Goal: Communication & Community: Answer question/provide support

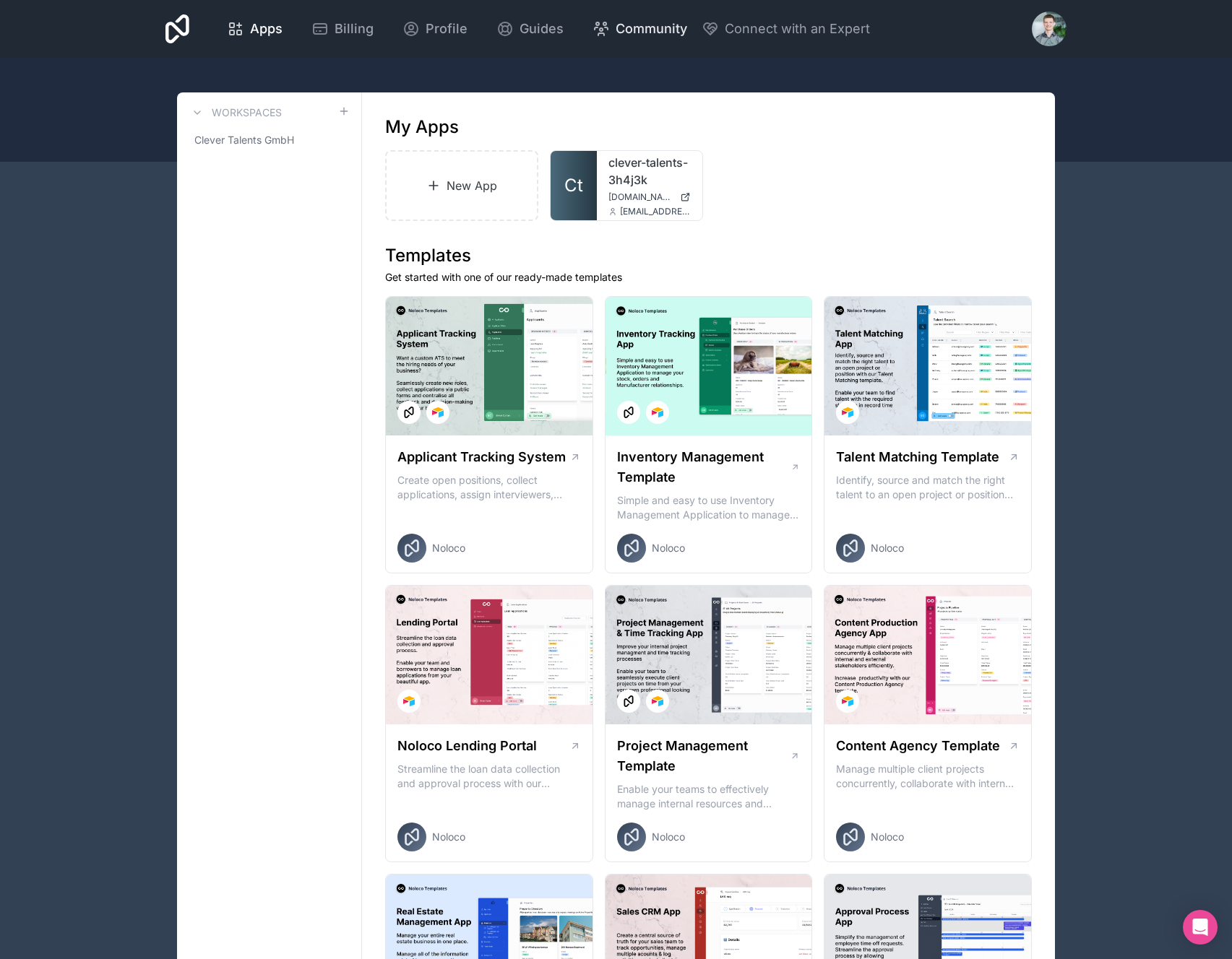
click at [629, 34] on span "Community" at bounding box center [650, 28] width 71 height 20
click at [1044, 23] on div at bounding box center [1049, 28] width 34 height 34
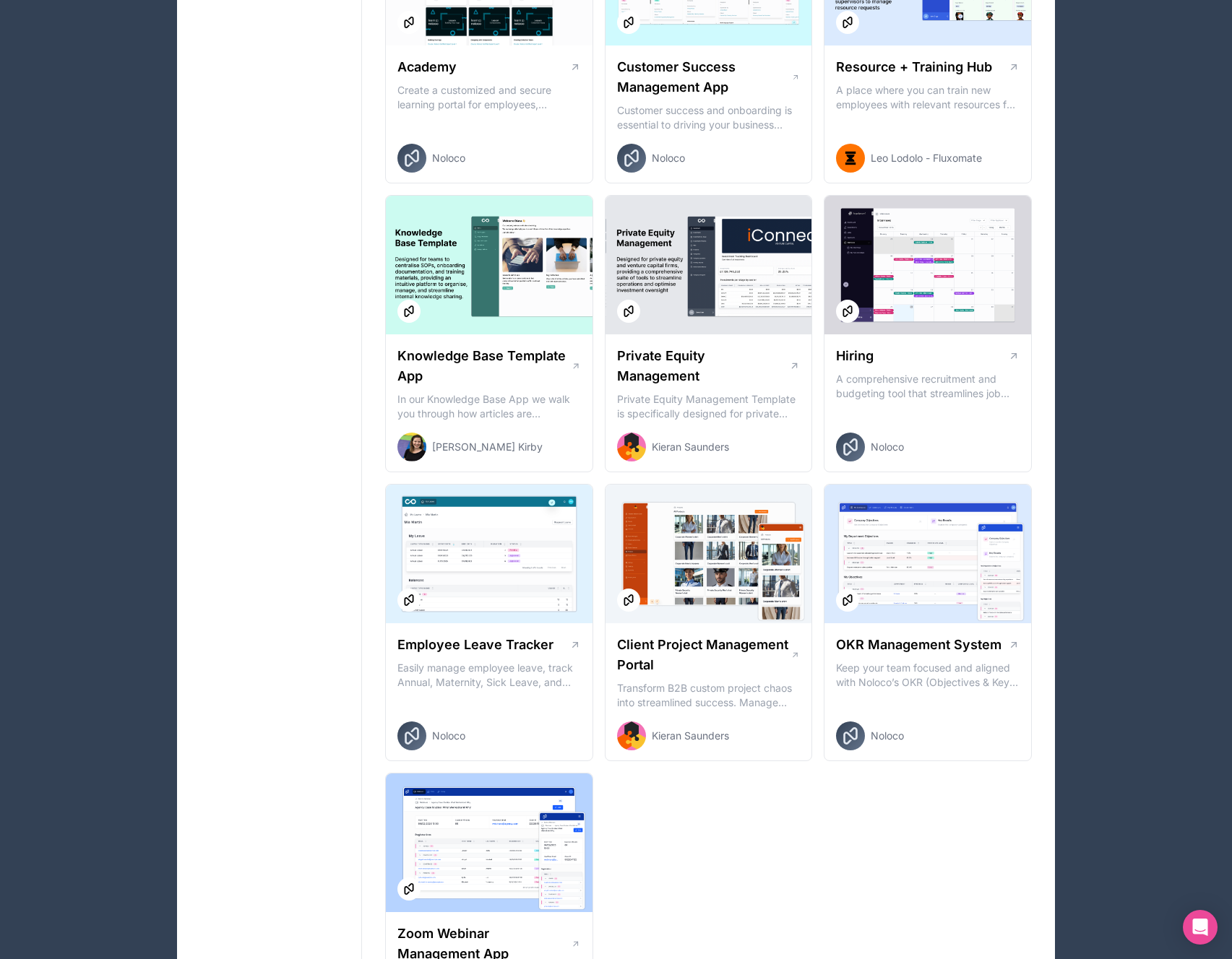
scroll to position [1597, 0]
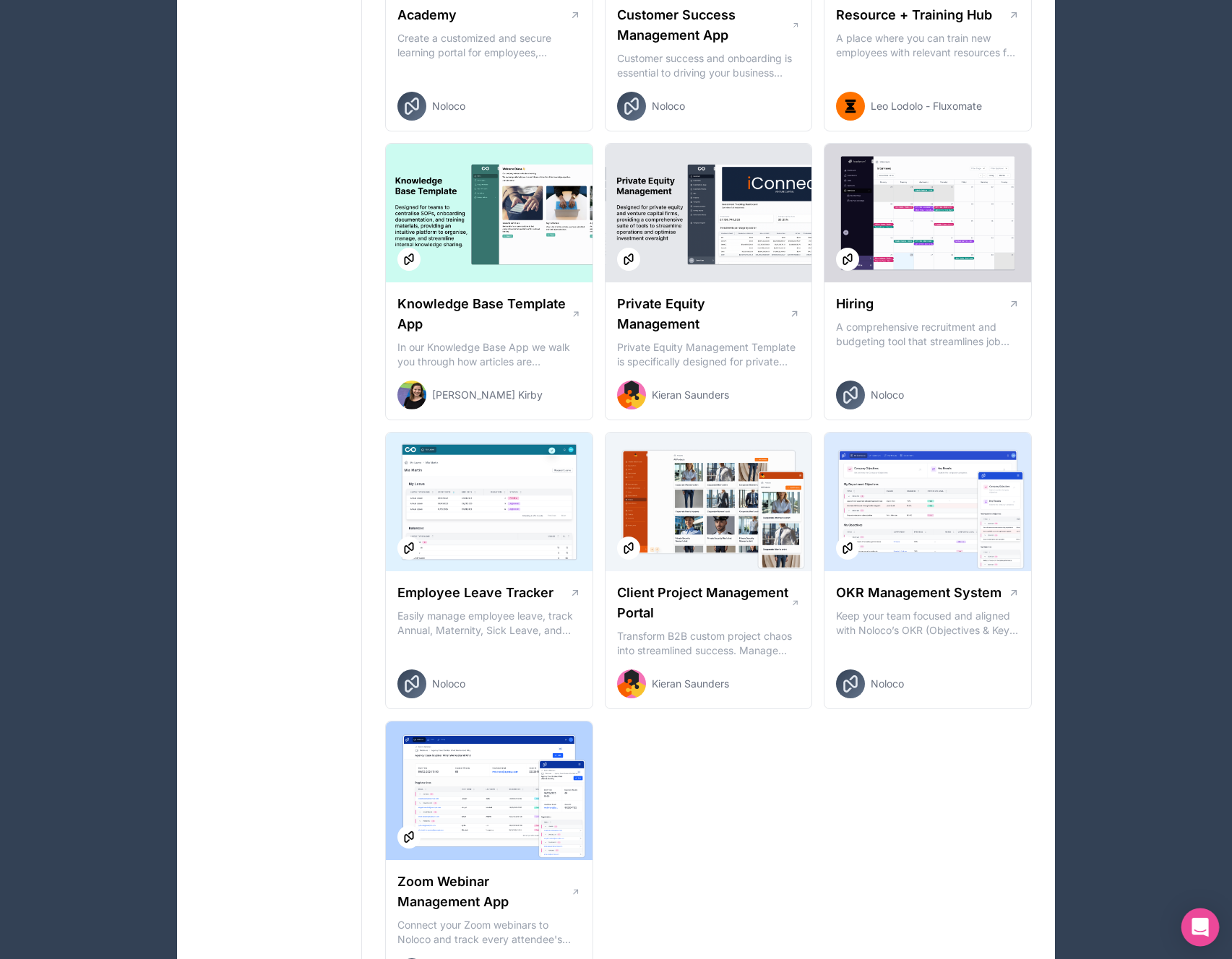
click at [1196, 931] on icon "Open Intercom Messenger" at bounding box center [1199, 927] width 18 height 18
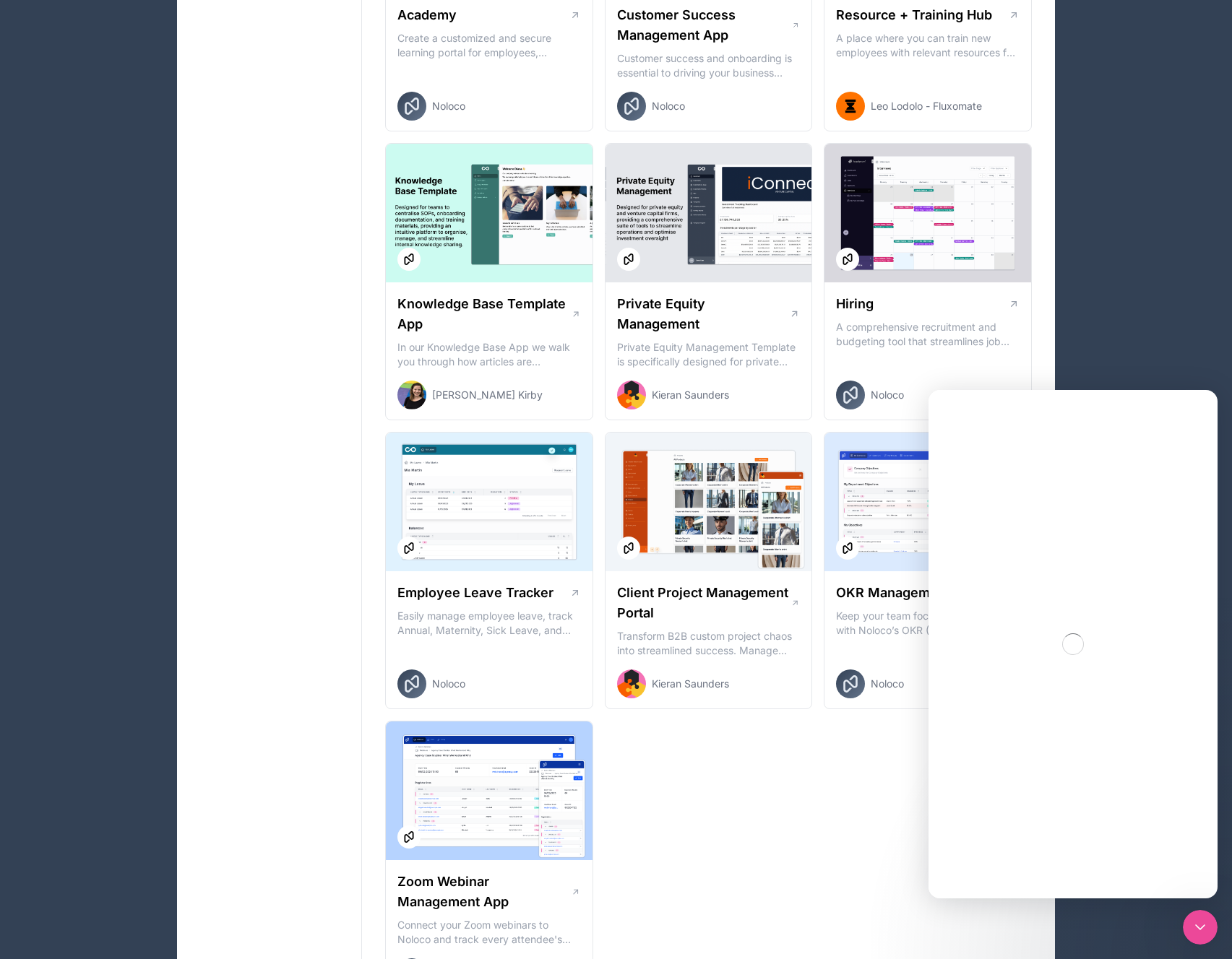
scroll to position [0, 0]
click at [1036, 831] on textarea "Ask a question…" at bounding box center [1073, 833] width 264 height 24
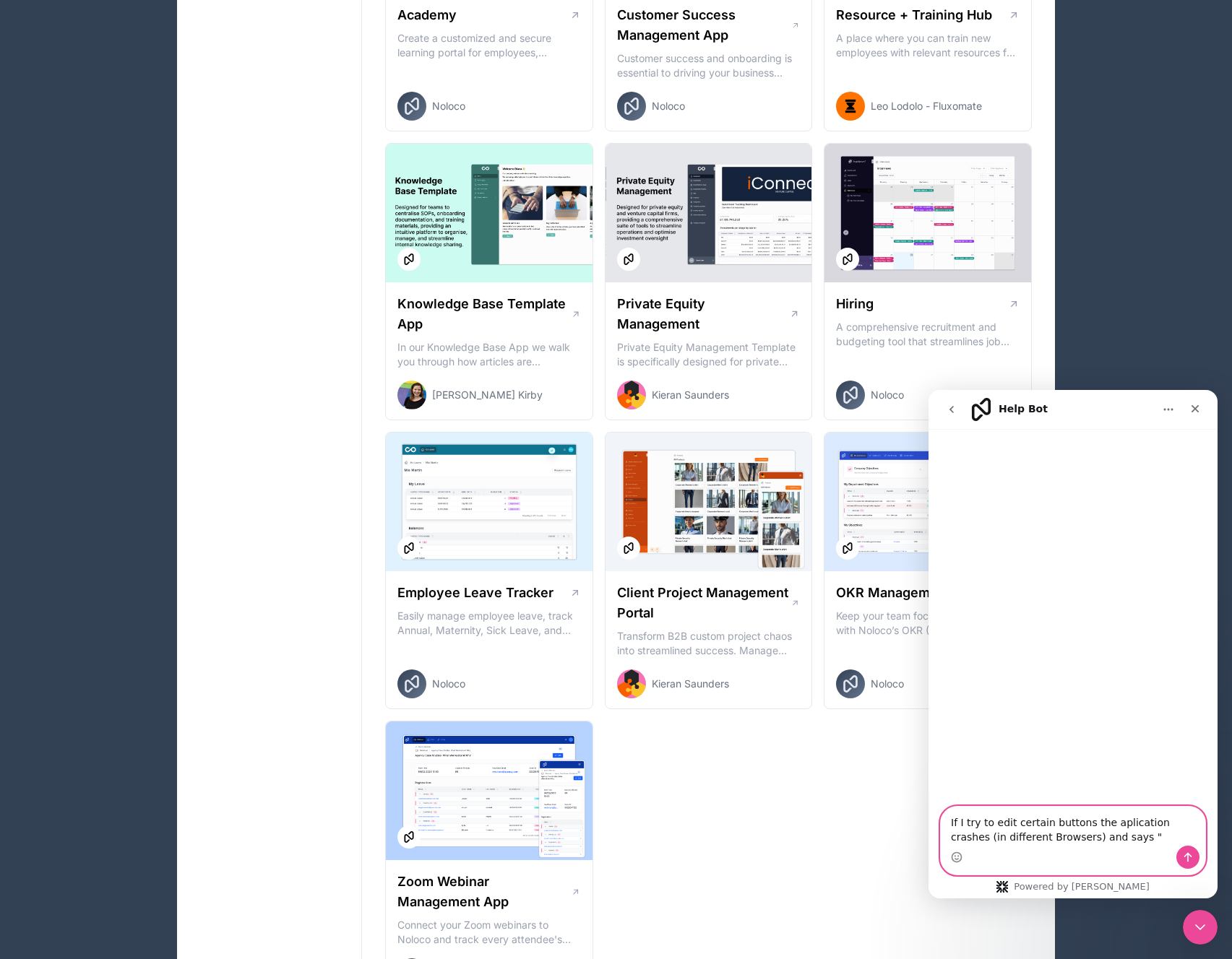
paste textarea "Oops, there was a problem loading this page Please try again or contact an admin"
type textarea "If I try to edit certain buttons the aplication crashes (in different Browsers)…"
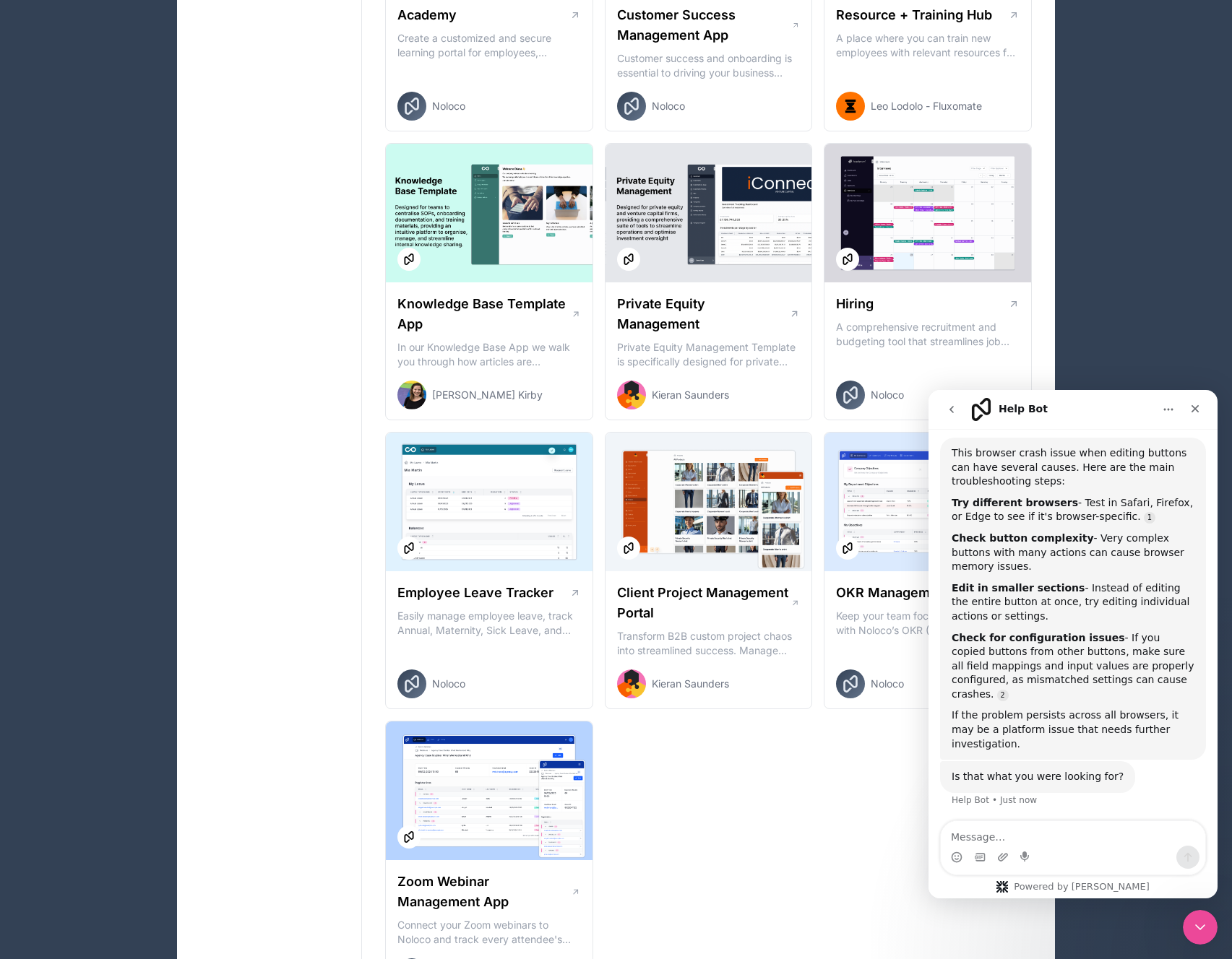
scroll to position [150, 0]
type textarea "I"
type textarea "Sadly it appears to happen in all browsers. Its a brand new button on a normal …"
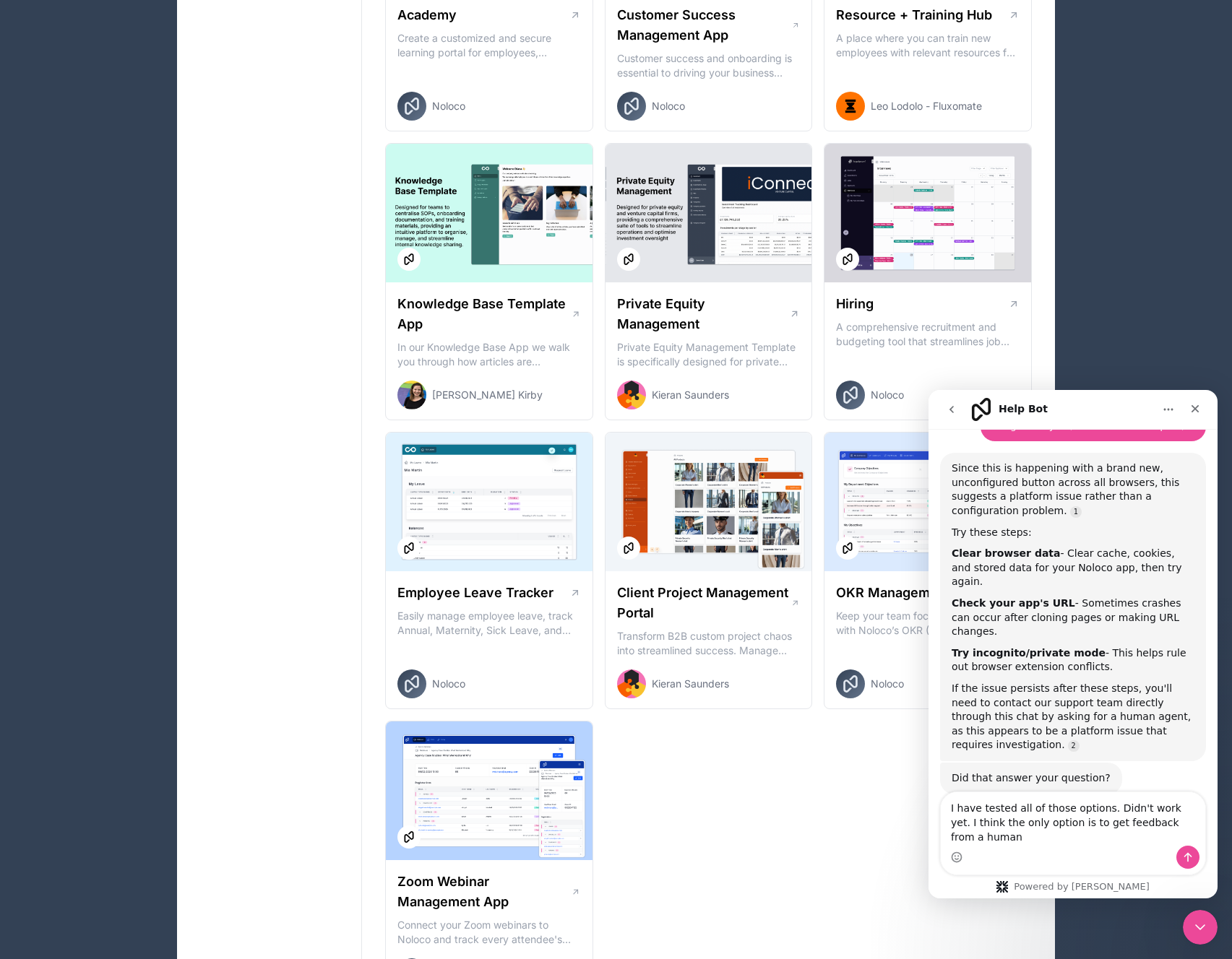
scroll to position [599, 0]
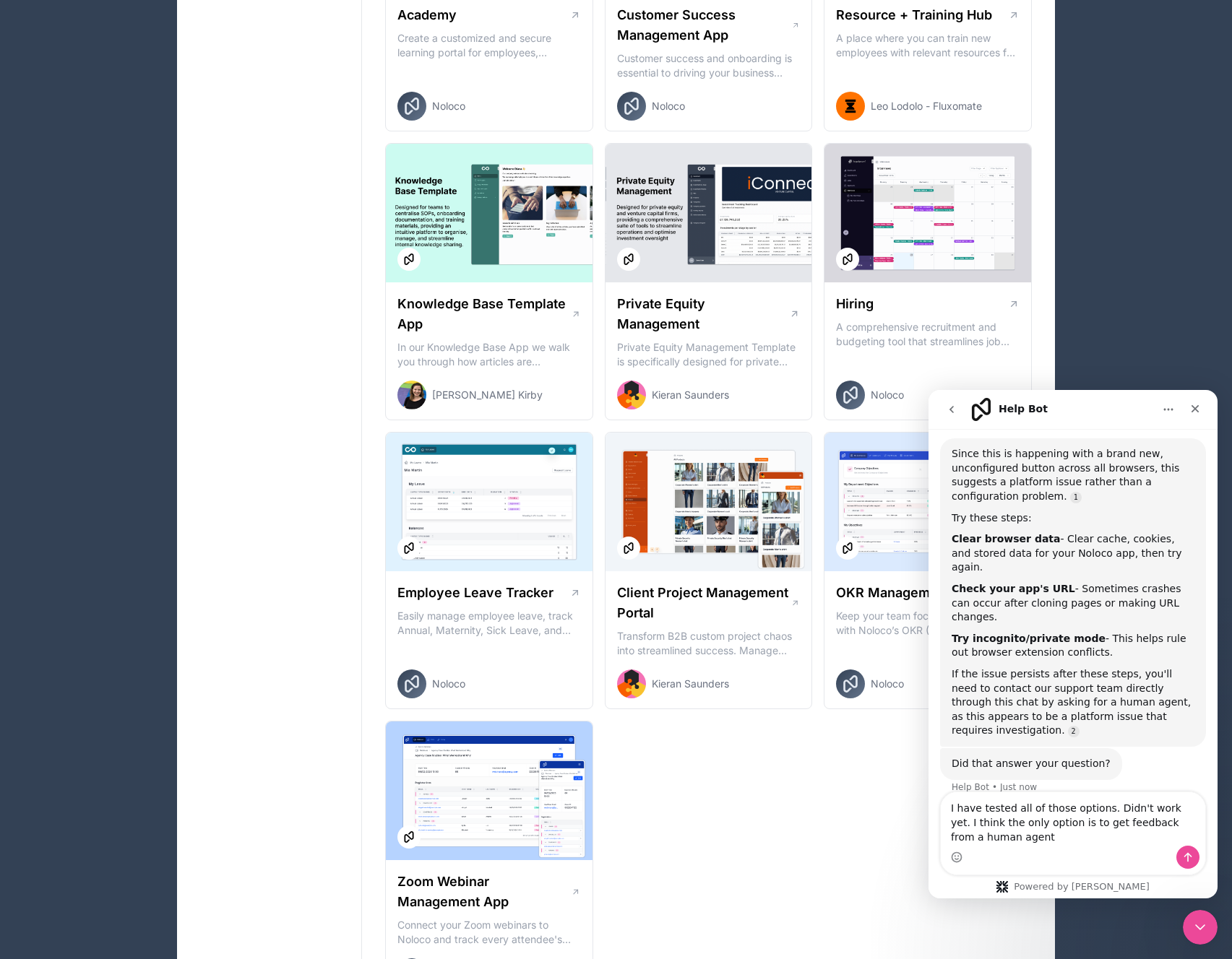
type textarea "I have tested all of those options. Didn't work yet. I think the only option is…"
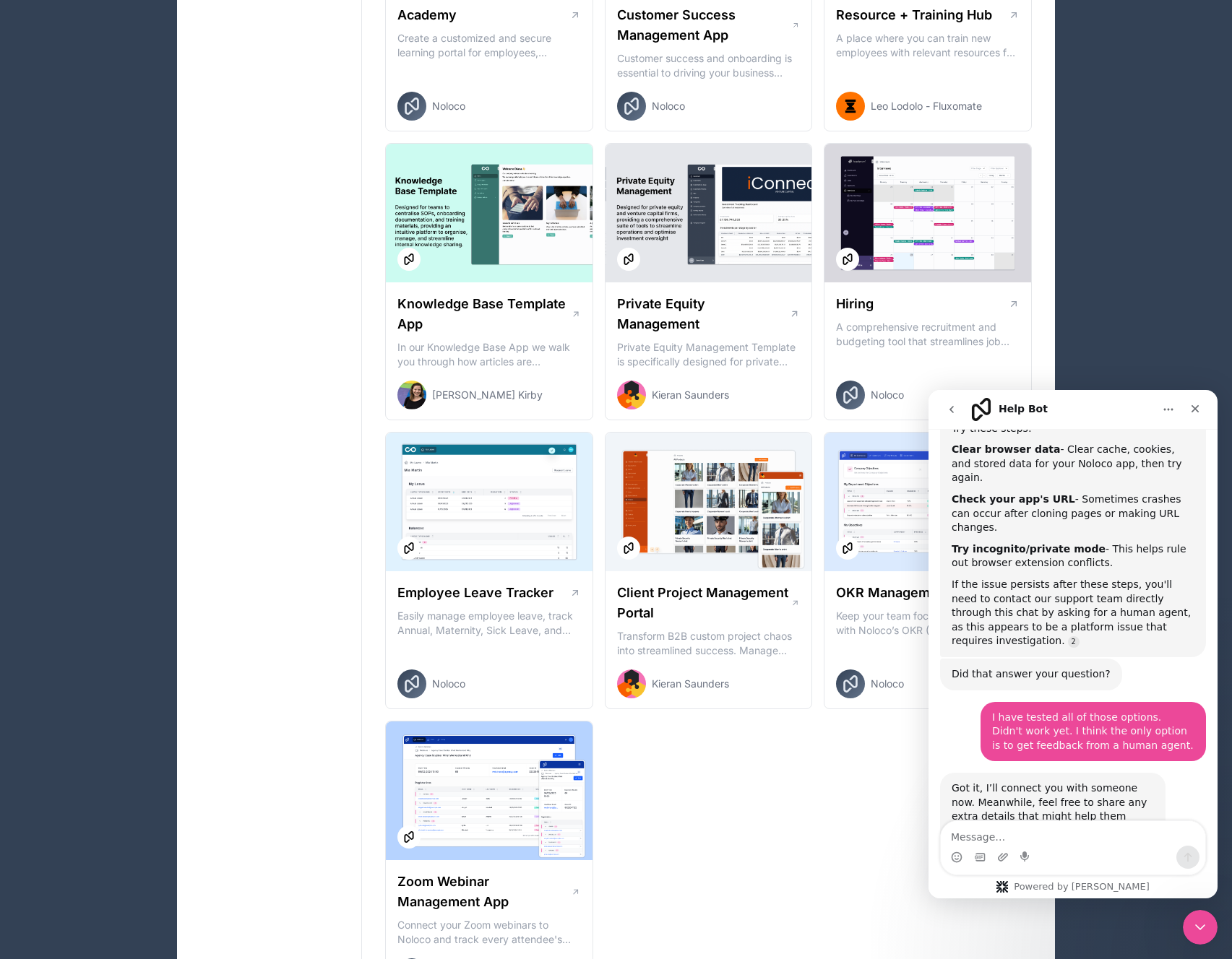
scroll to position [727, 0]
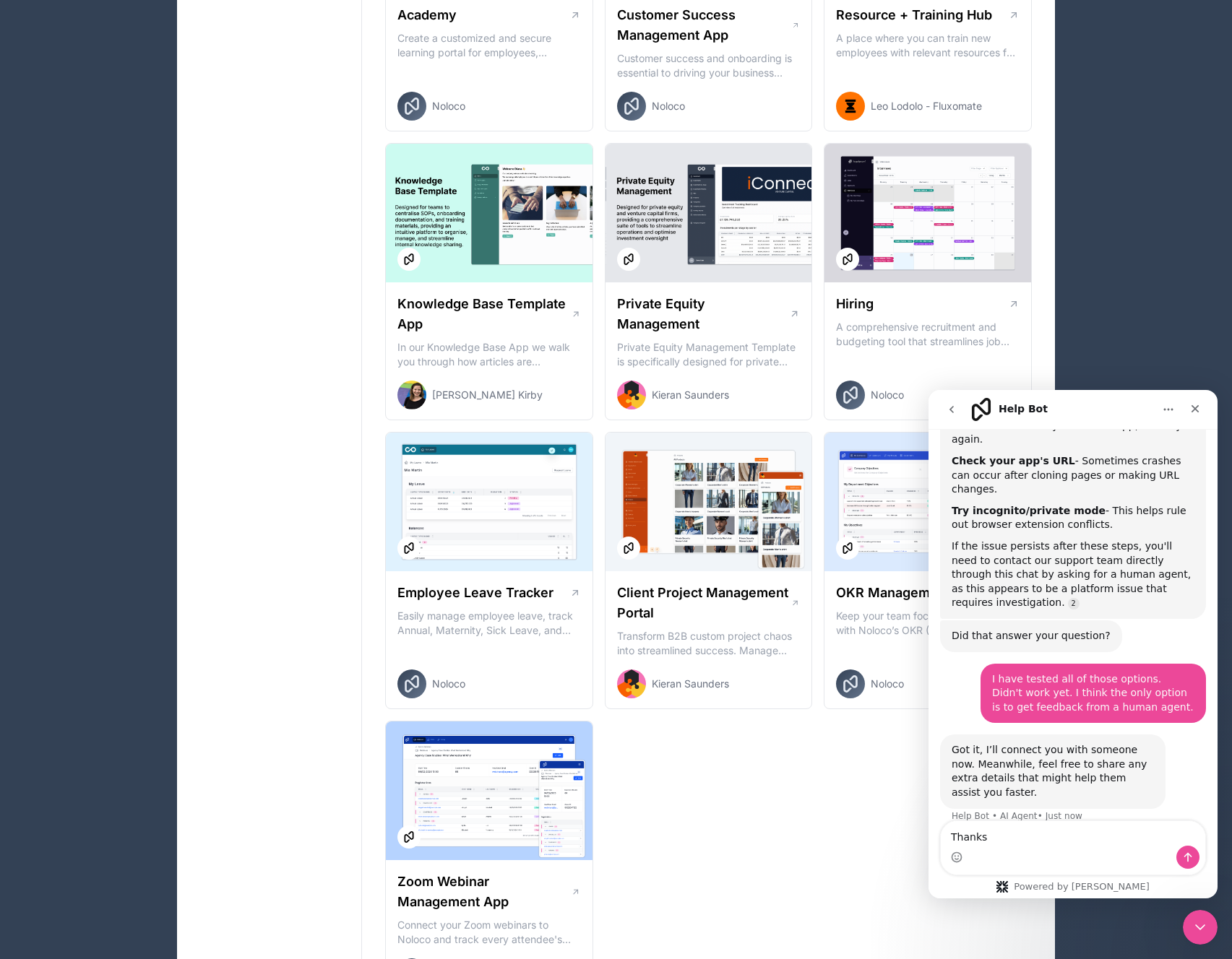
type textarea "Thanks!"
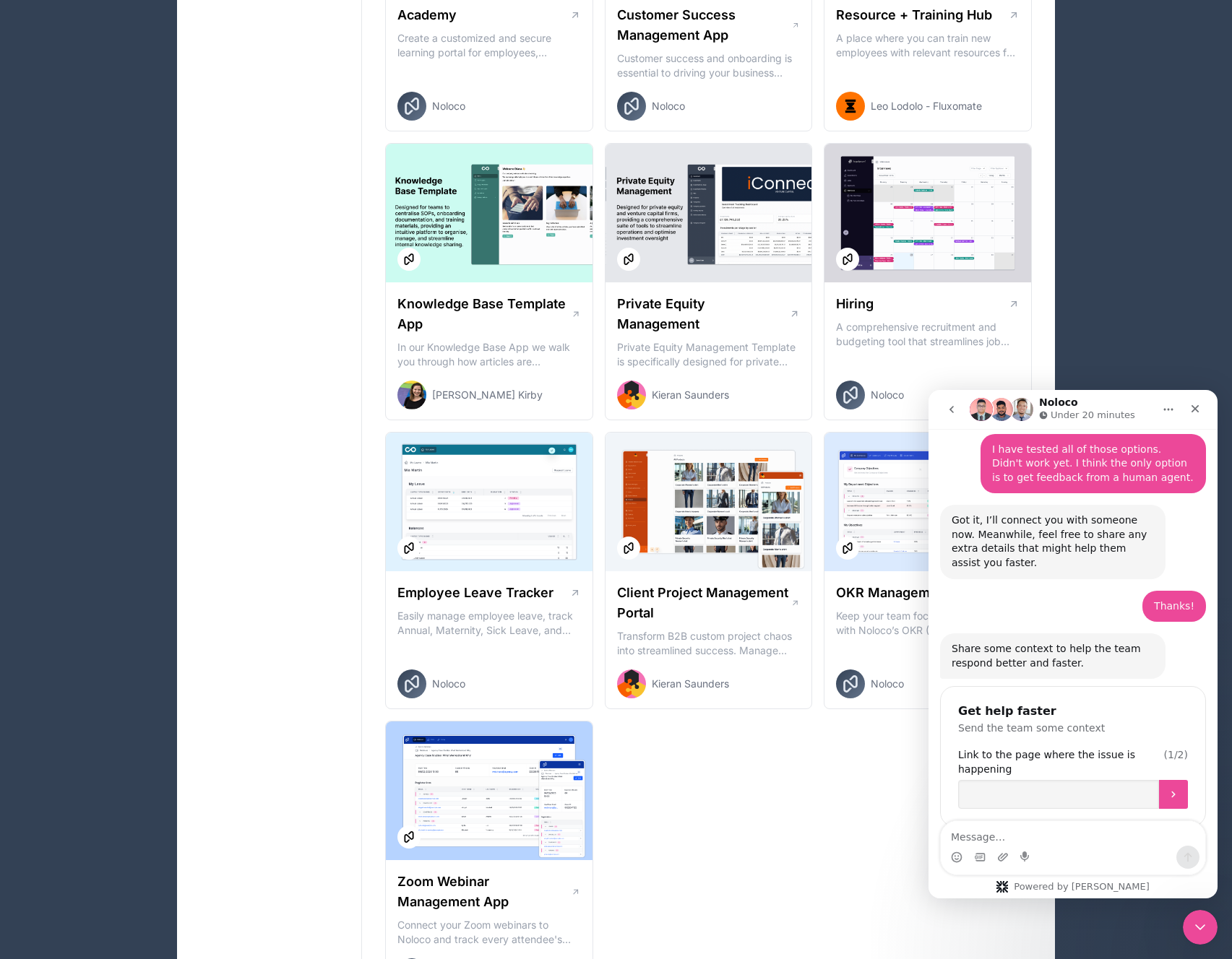
scroll to position [996, 0]
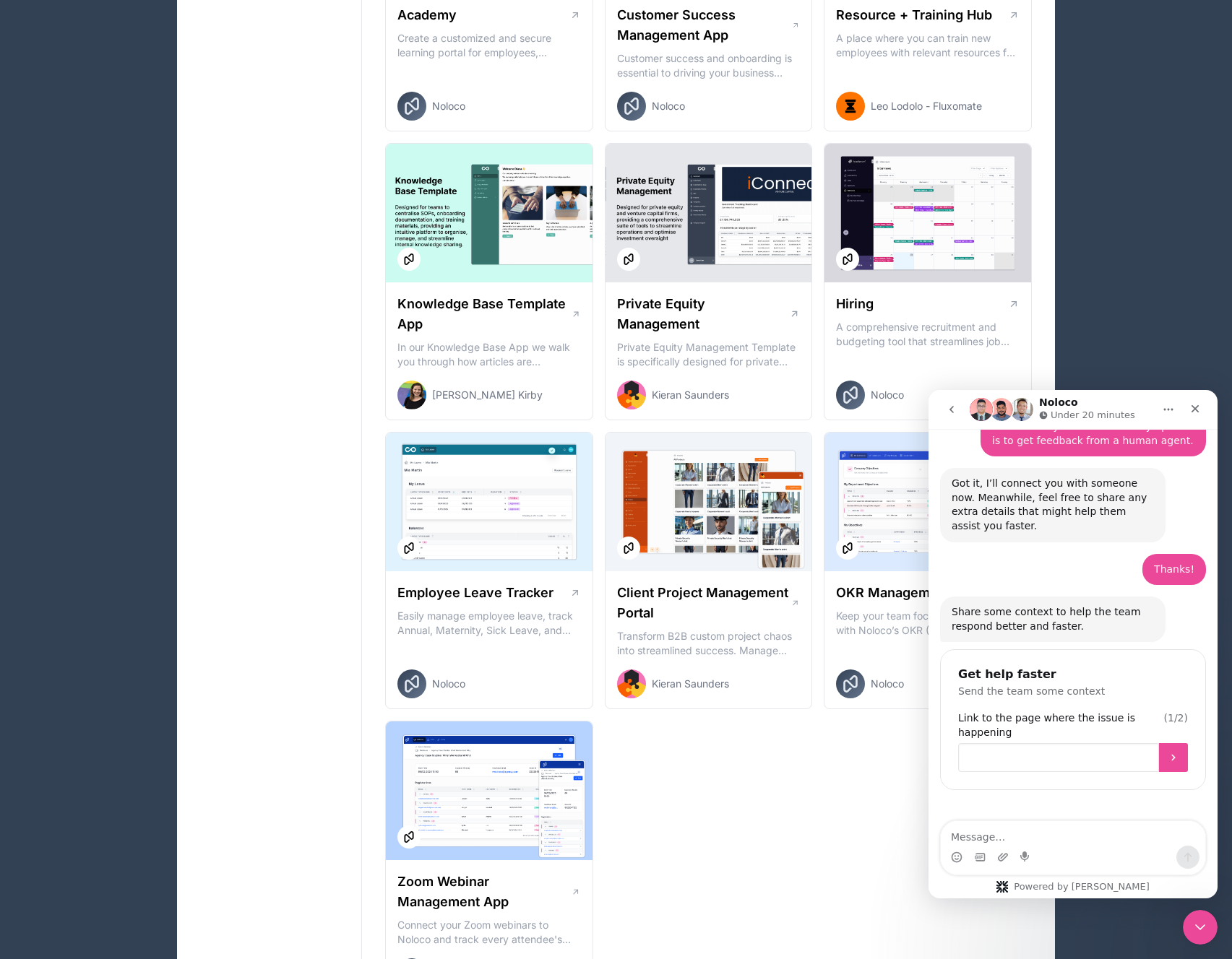
click at [1075, 743] on input "Link to the page where the issue is happening" at bounding box center [1059, 757] width 201 height 29
click at [1027, 597] on div "Share some context to help the team respond better and faster. Help Bot • Just …" at bounding box center [1052, 619] width 225 height 45
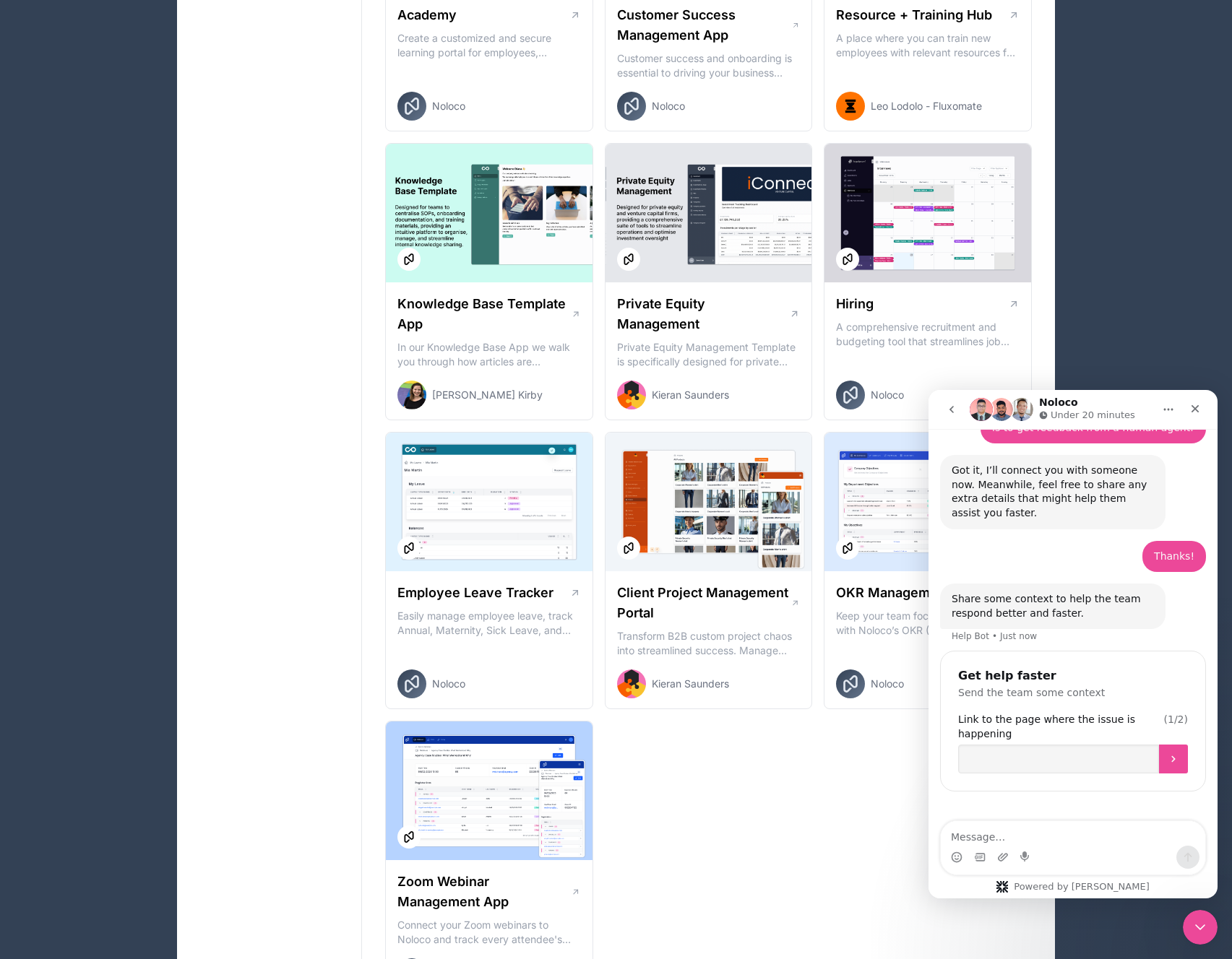
click at [1027, 592] on div "Share some context to help the team respond better and faster." at bounding box center [1053, 607] width 203 height 28
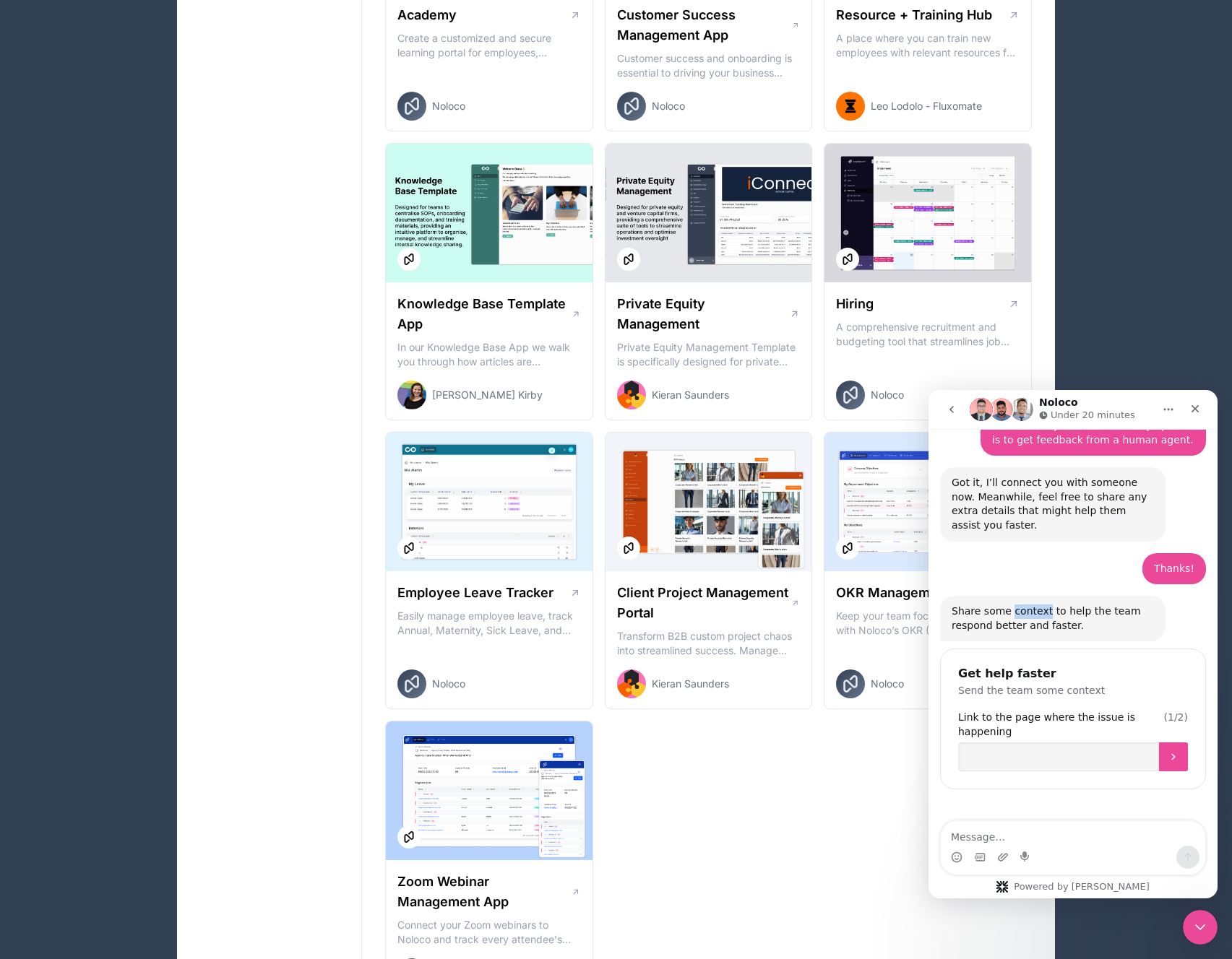
click at [1027, 596] on div "Share some context to help the team respond better and faster. Help Bot • Just …" at bounding box center [1052, 618] width 225 height 45
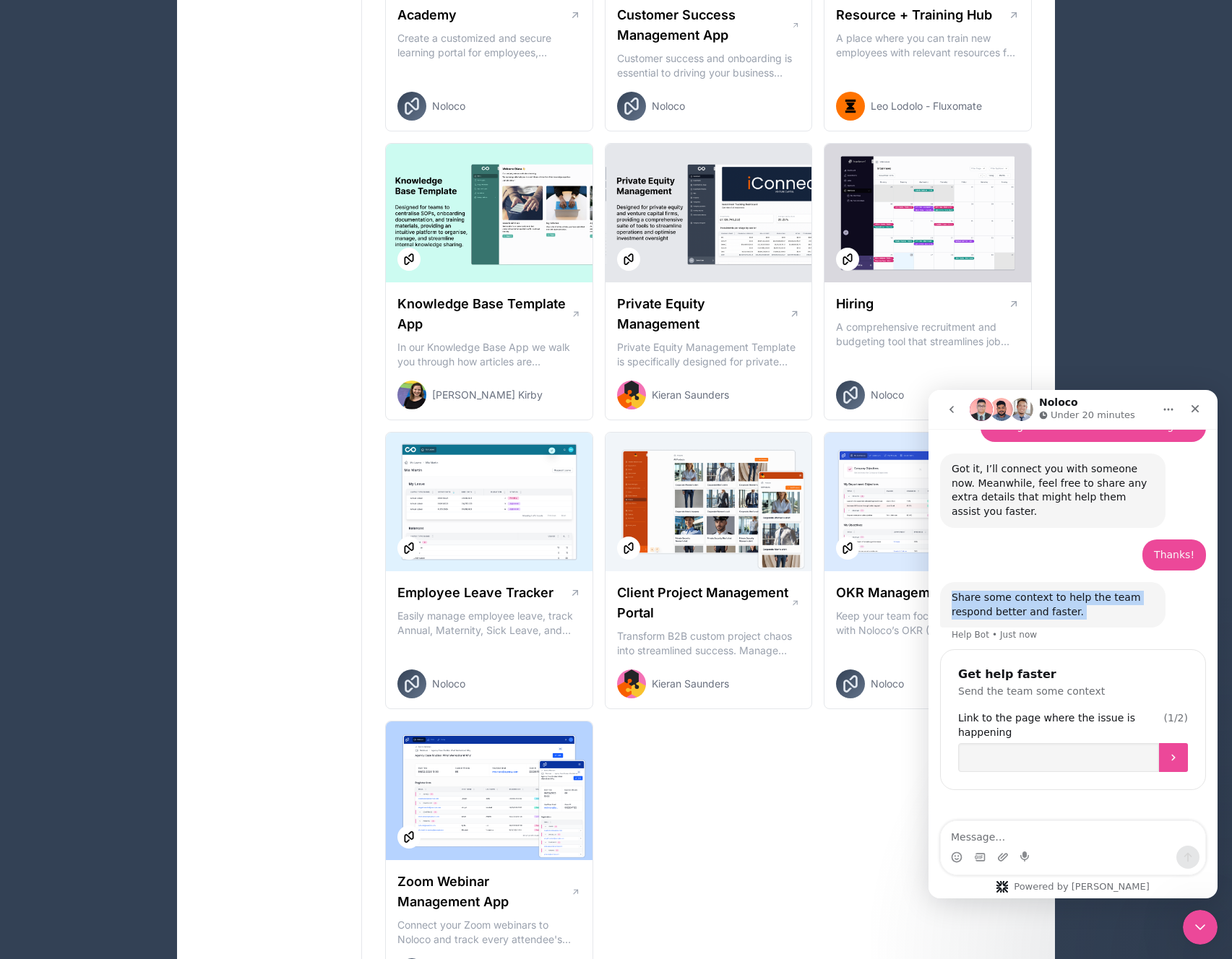
click at [1000, 591] on div "Share some context to help the team respond better and faster." at bounding box center [1053, 605] width 203 height 28
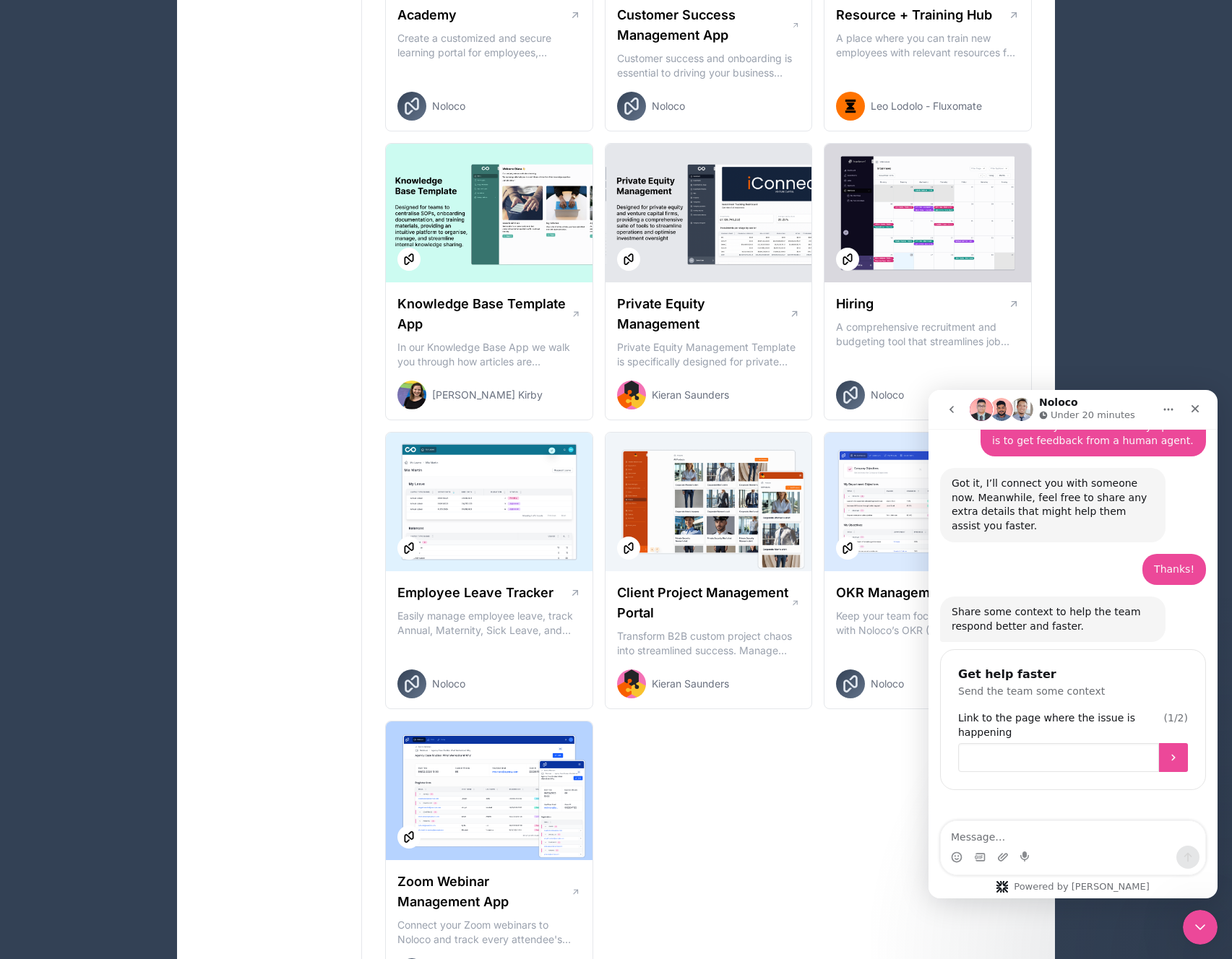
click at [1053, 743] on input "Link to the page where the issue is happening" at bounding box center [1059, 757] width 201 height 29
paste input "[URL][DOMAIN_NAME]"
type input "[URL][DOMAIN_NAME]"
click at [1159, 743] on button "Submit" at bounding box center [1173, 757] width 29 height 29
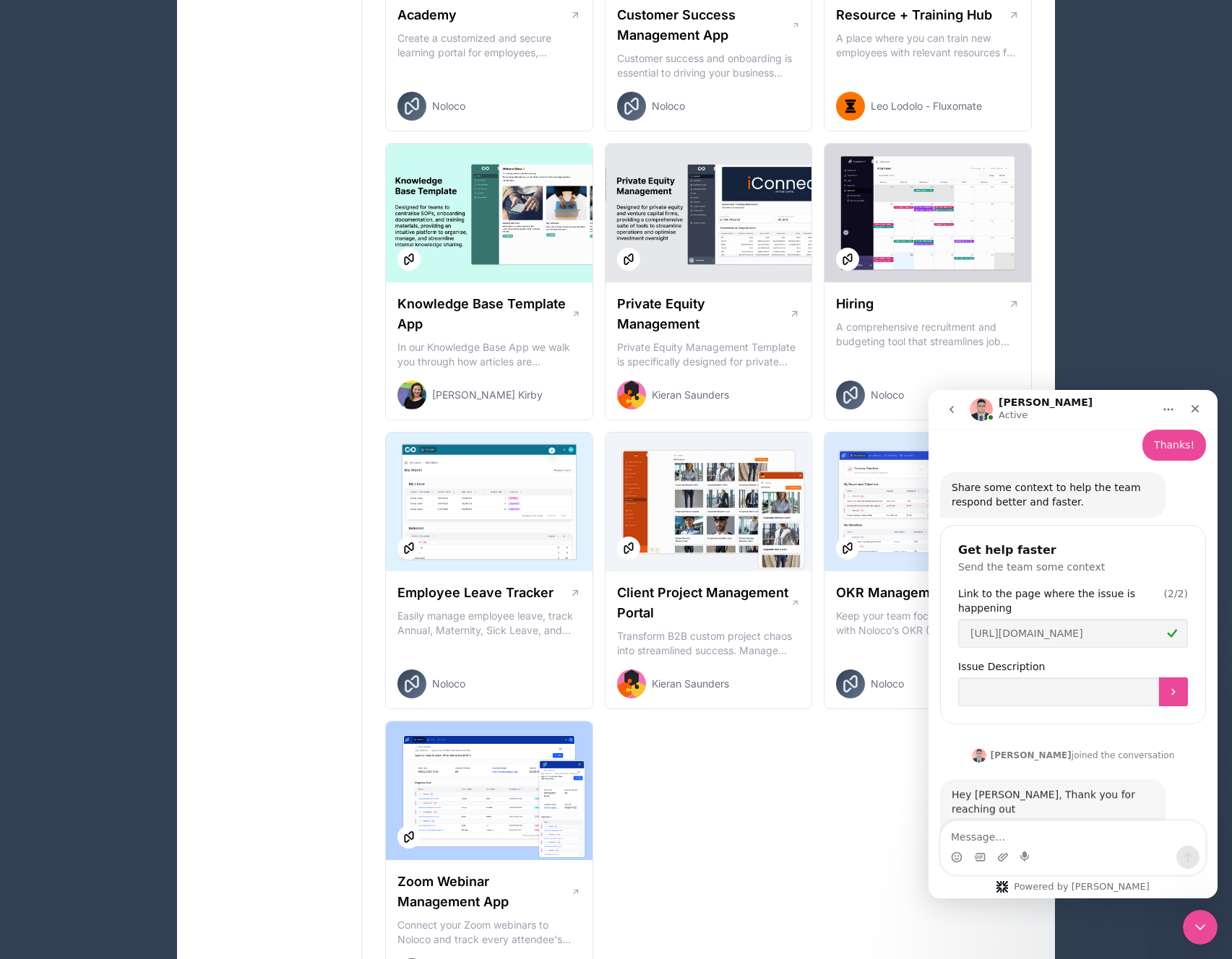
scroll to position [1148, 0]
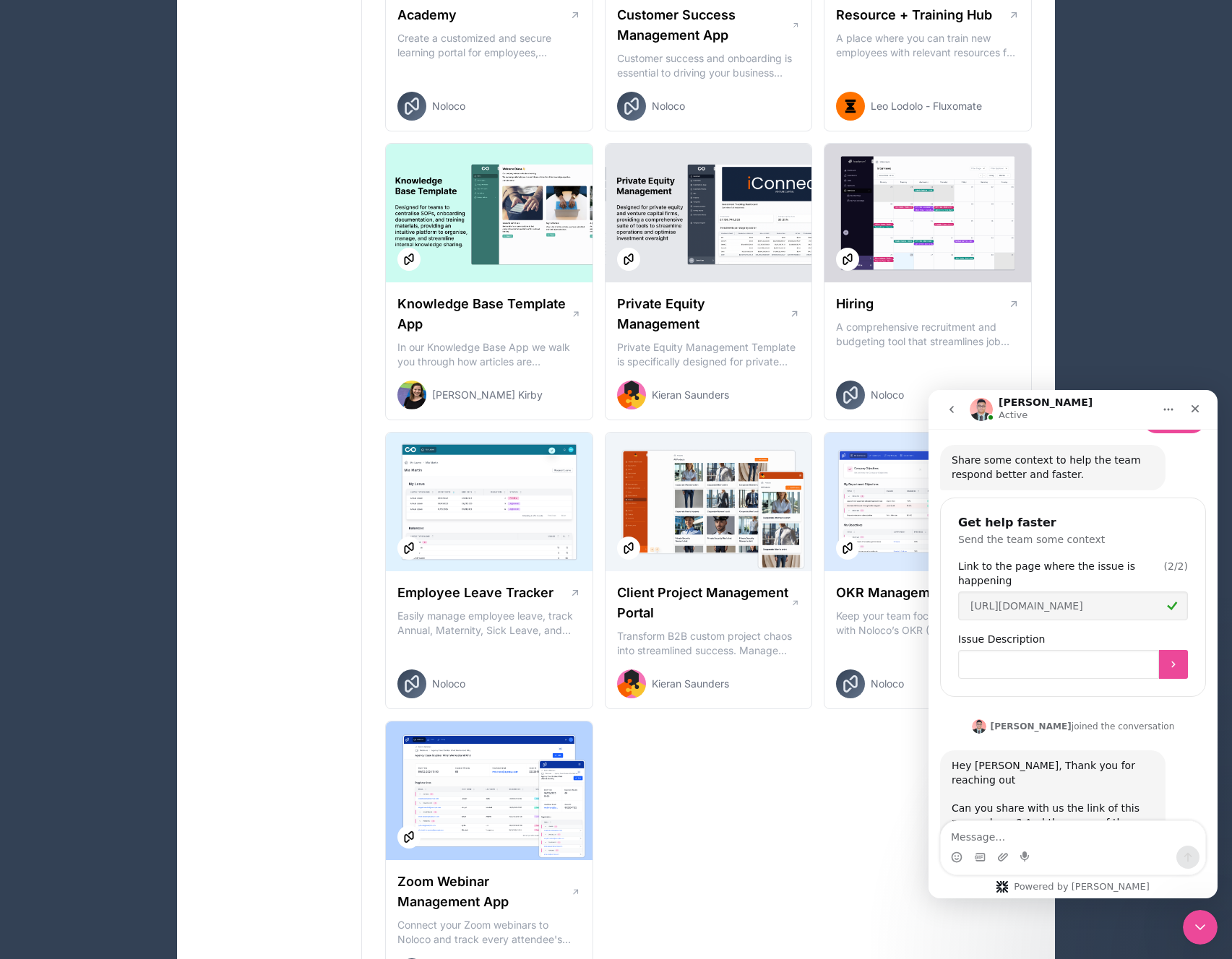
click at [1097, 650] on input "Issue Description" at bounding box center [1059, 664] width 201 height 29
click at [1168, 659] on icon "Submit" at bounding box center [1173, 664] width 12 height 12
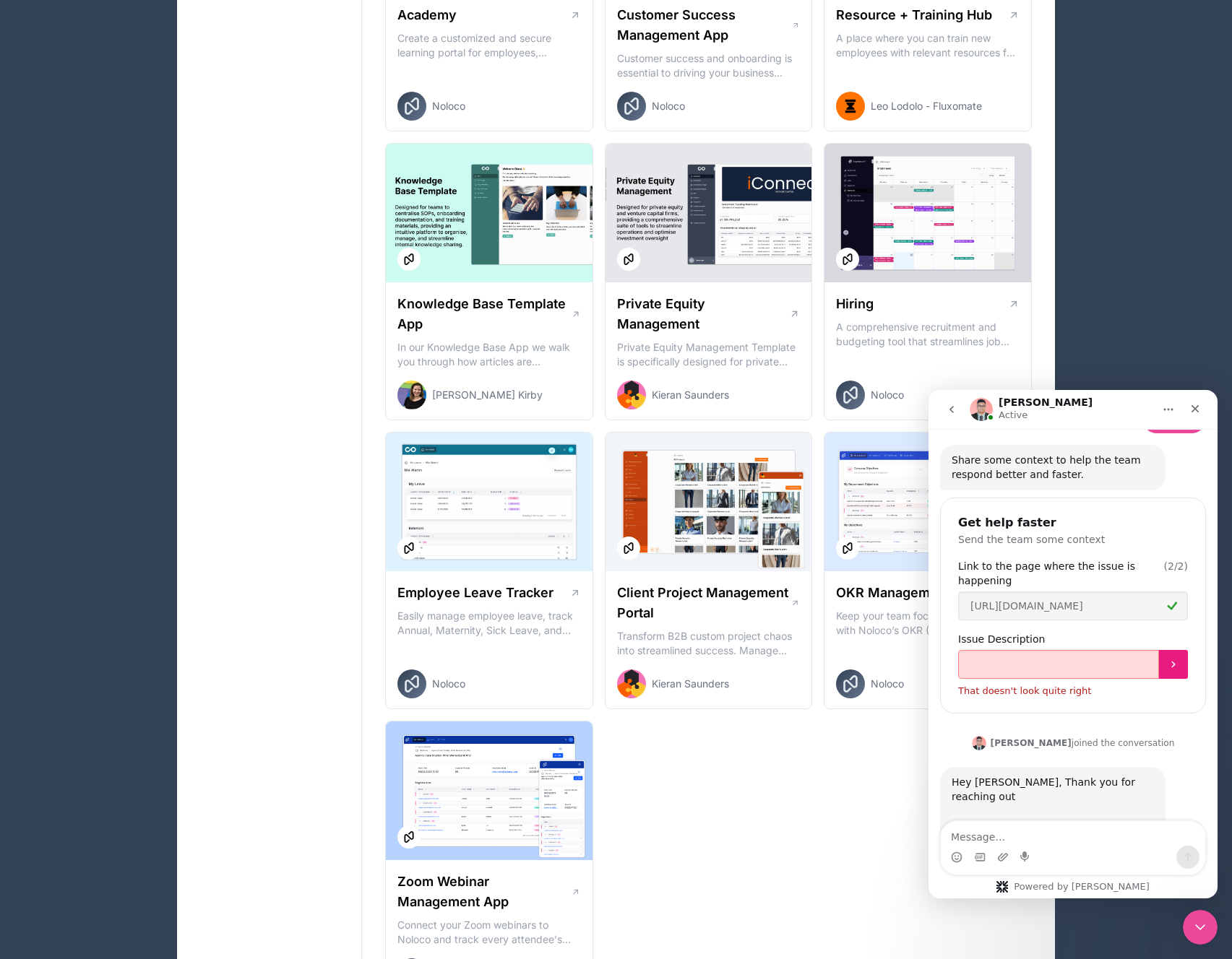
scroll to position [1164, 0]
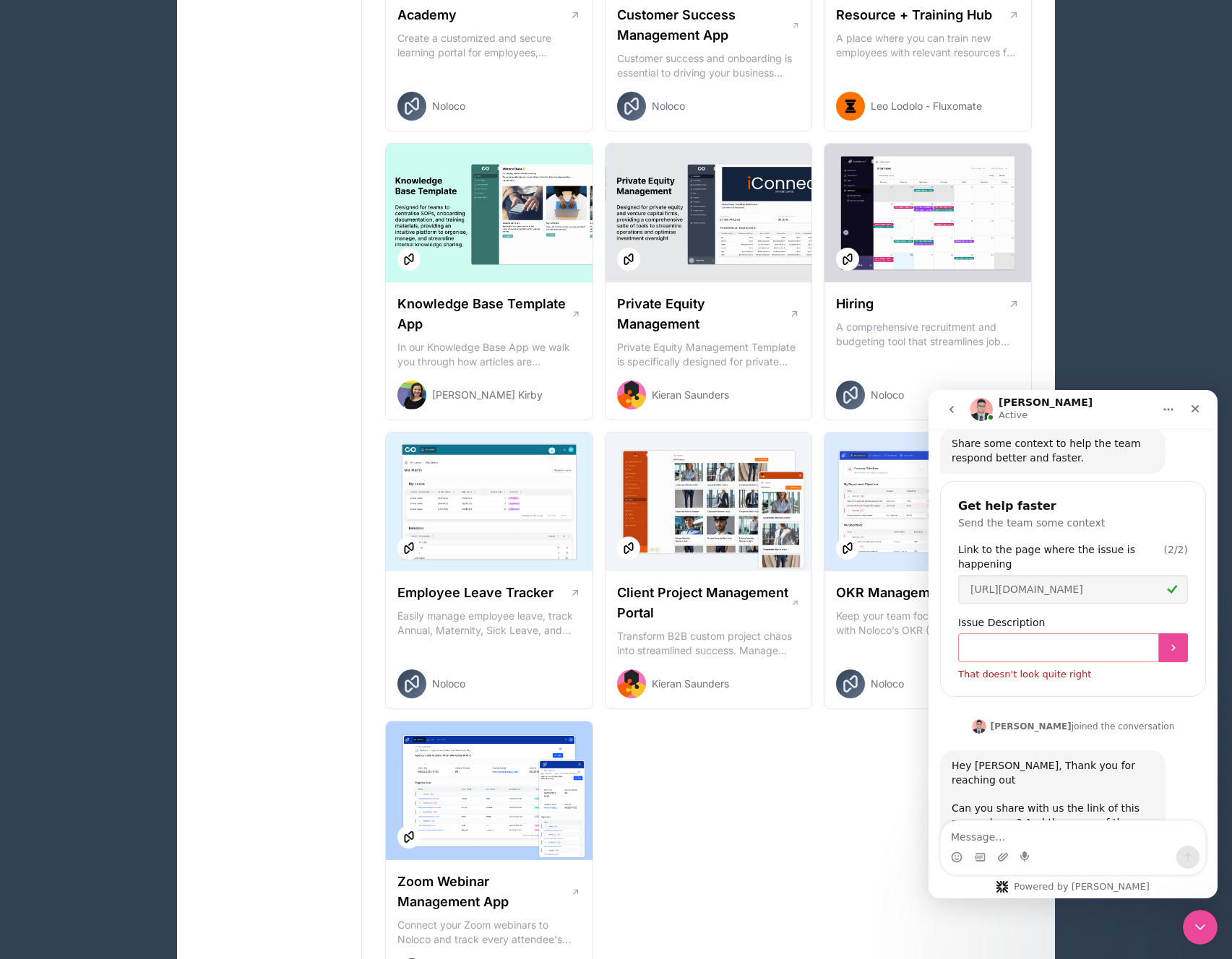
click at [1113, 633] on input "Issue Description" at bounding box center [1059, 648] width 201 height 29
click at [1023, 835] on textarea "Message…" at bounding box center [1073, 833] width 264 height 24
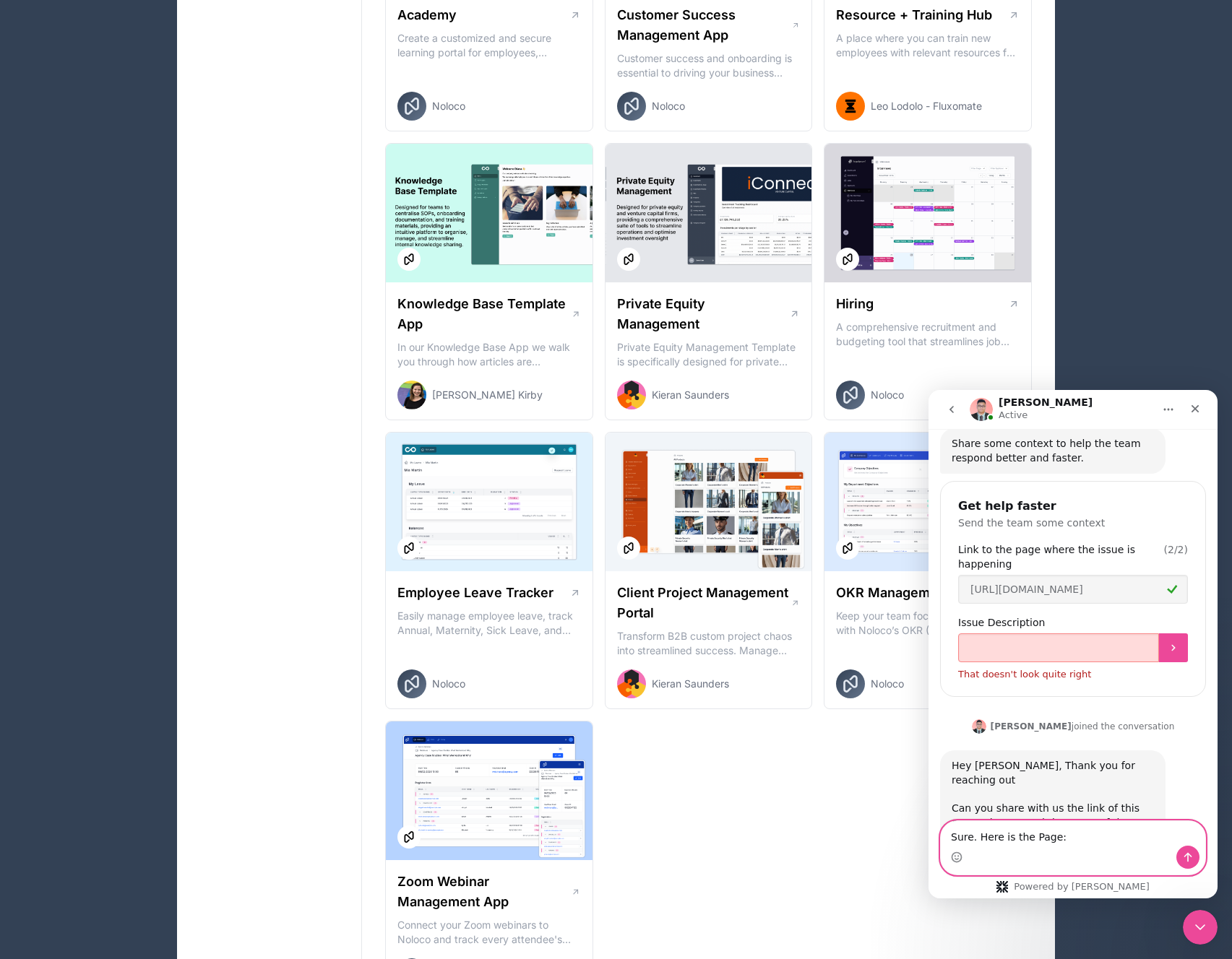
paste textarea "[URL][DOMAIN_NAME]"
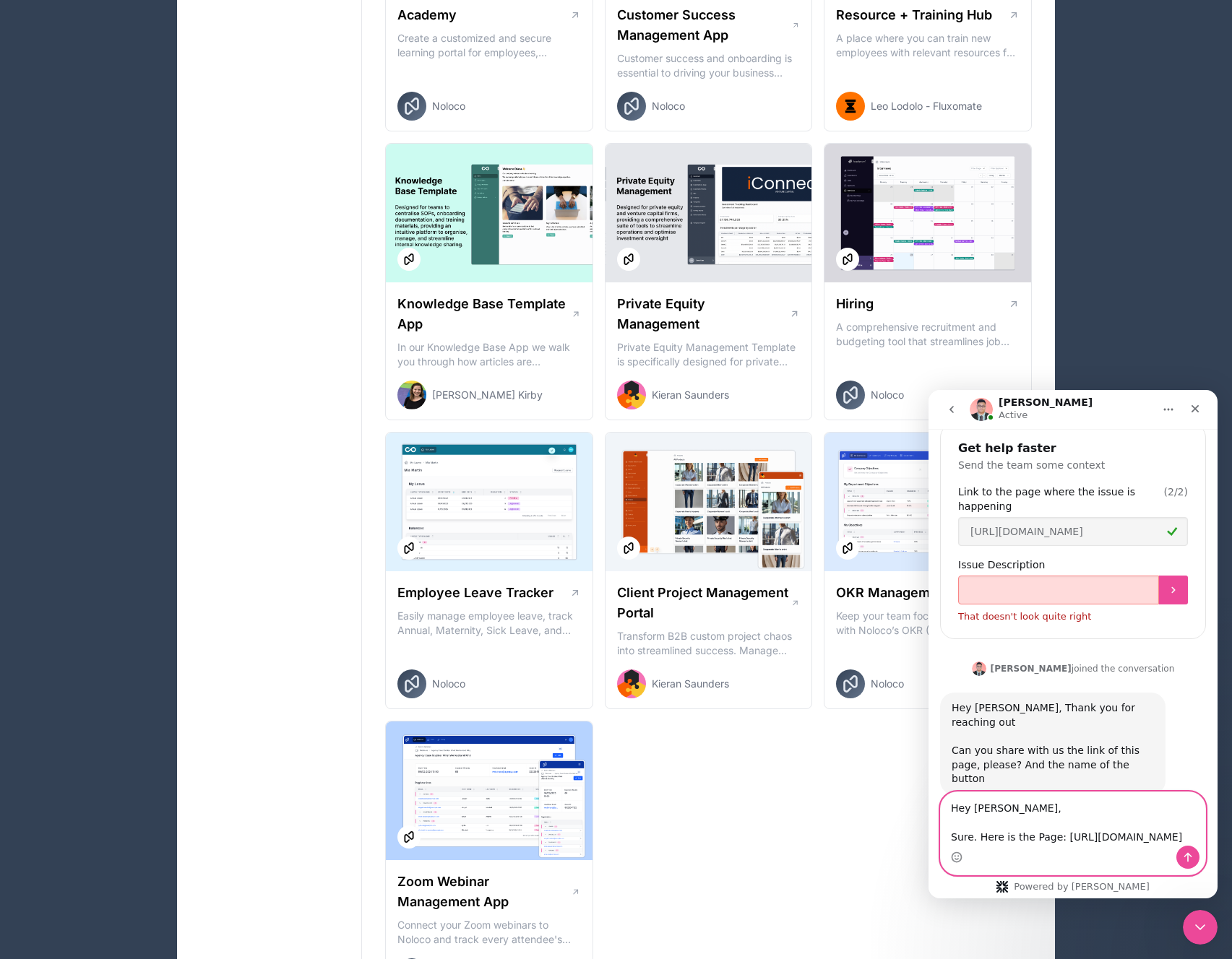
scroll to position [1237, 0]
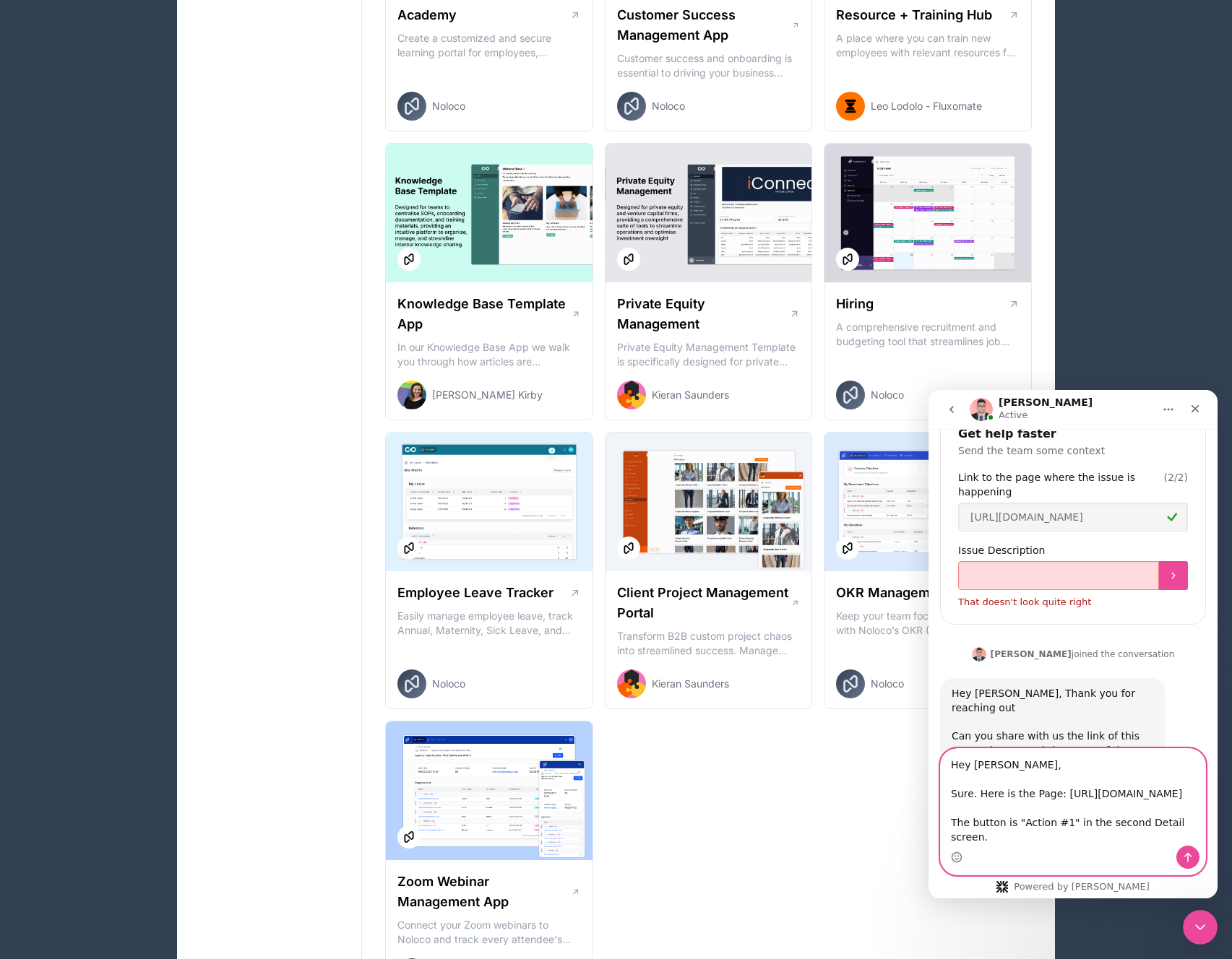
type textarea "Hey [PERSON_NAME], Sure. Here is the Page: [URL][DOMAIN_NAME] The button is "Ac…"
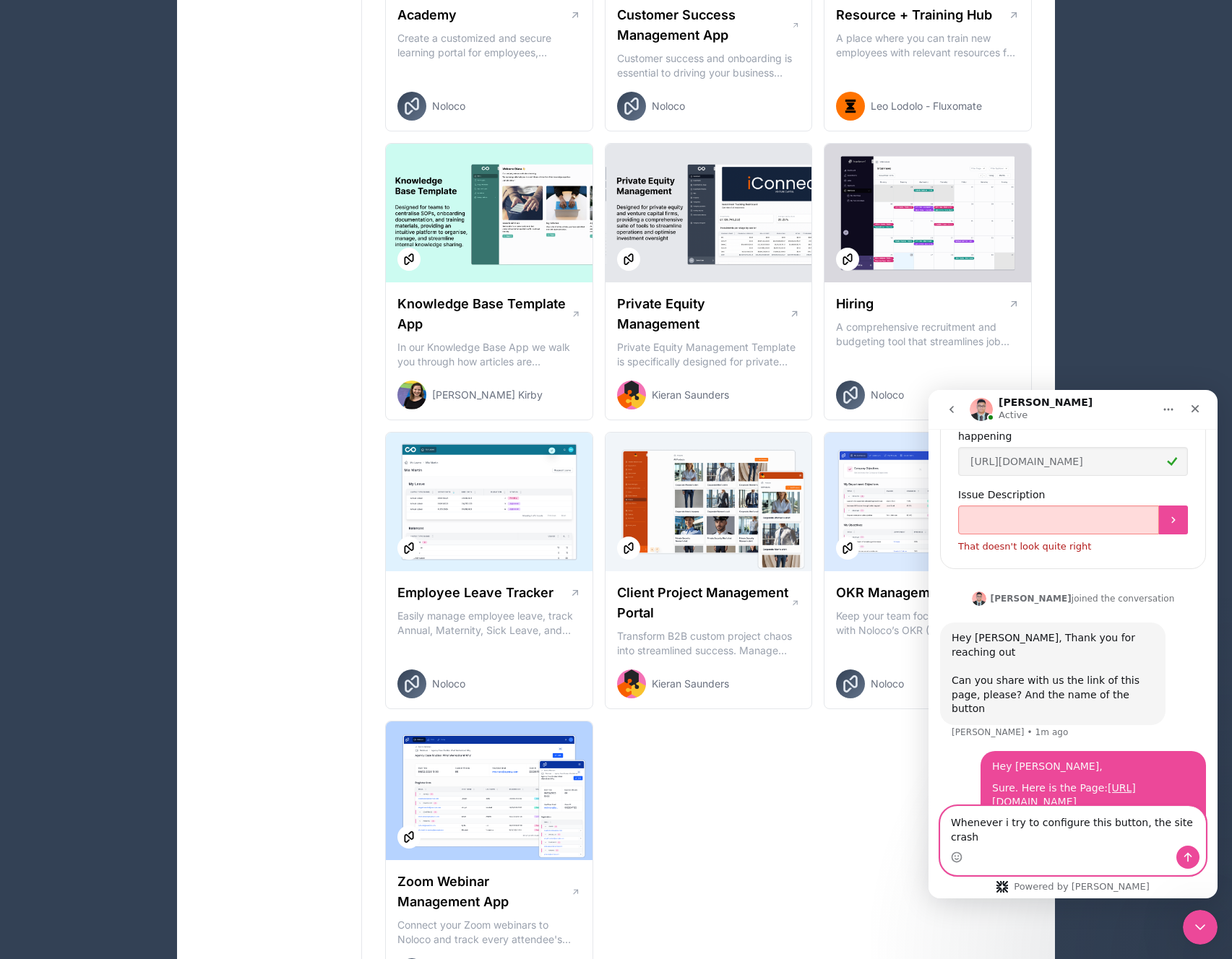
scroll to position [1306, 0]
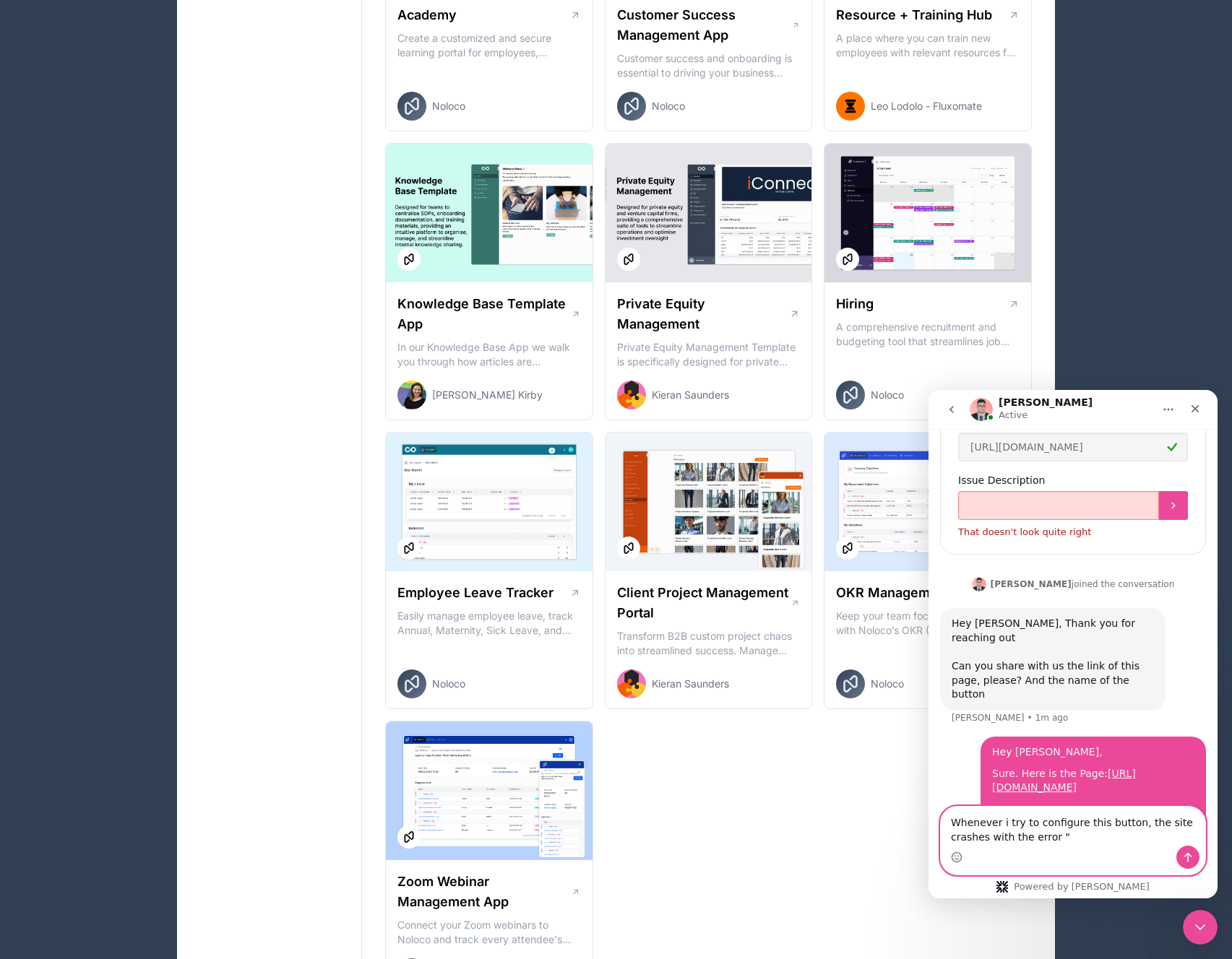
paste textarea "Oops, there was a problem loading this page Please try again or contact an admin"
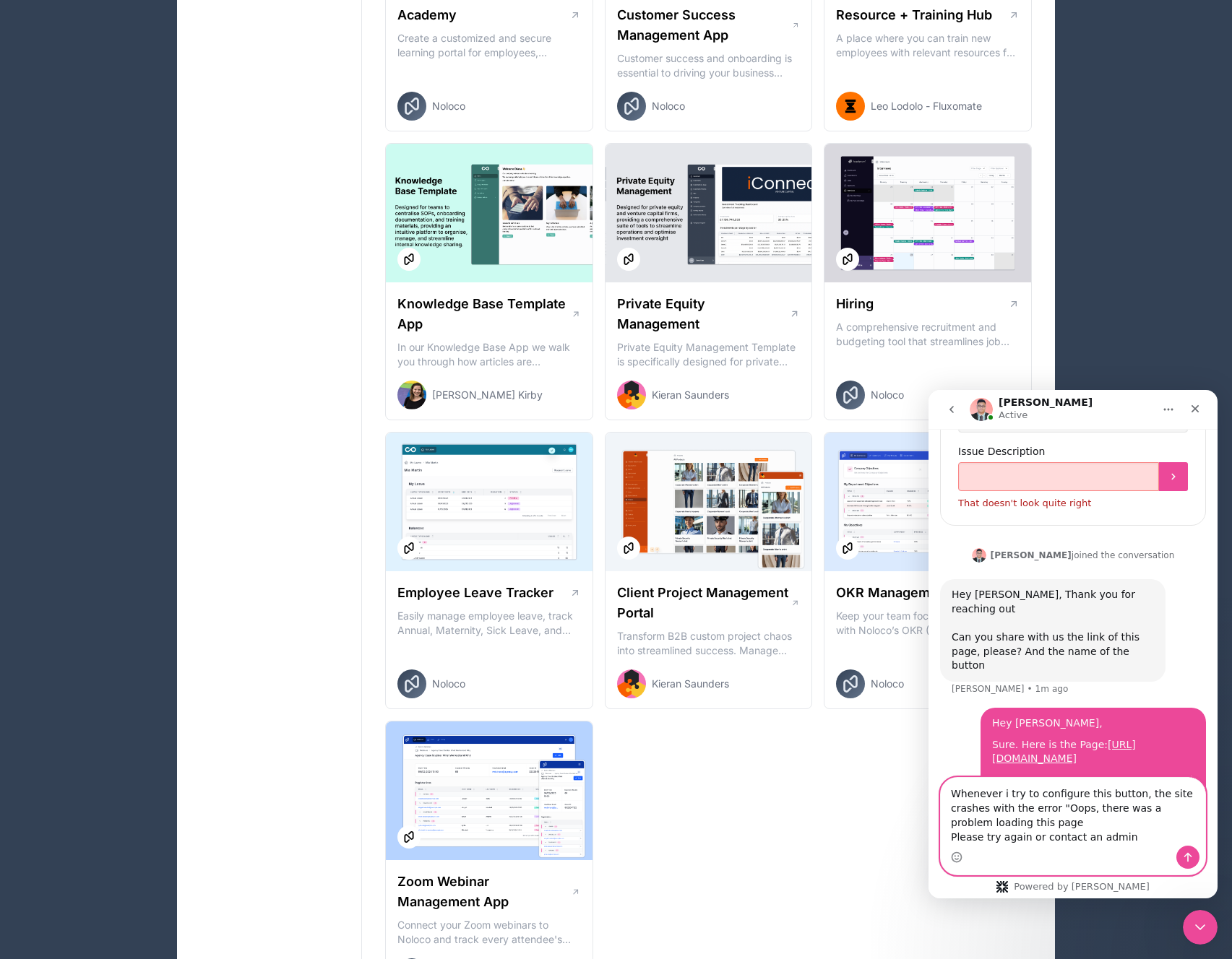
type textarea "Whenever i try to configure this button, the site crashes with the error "Oops,…"
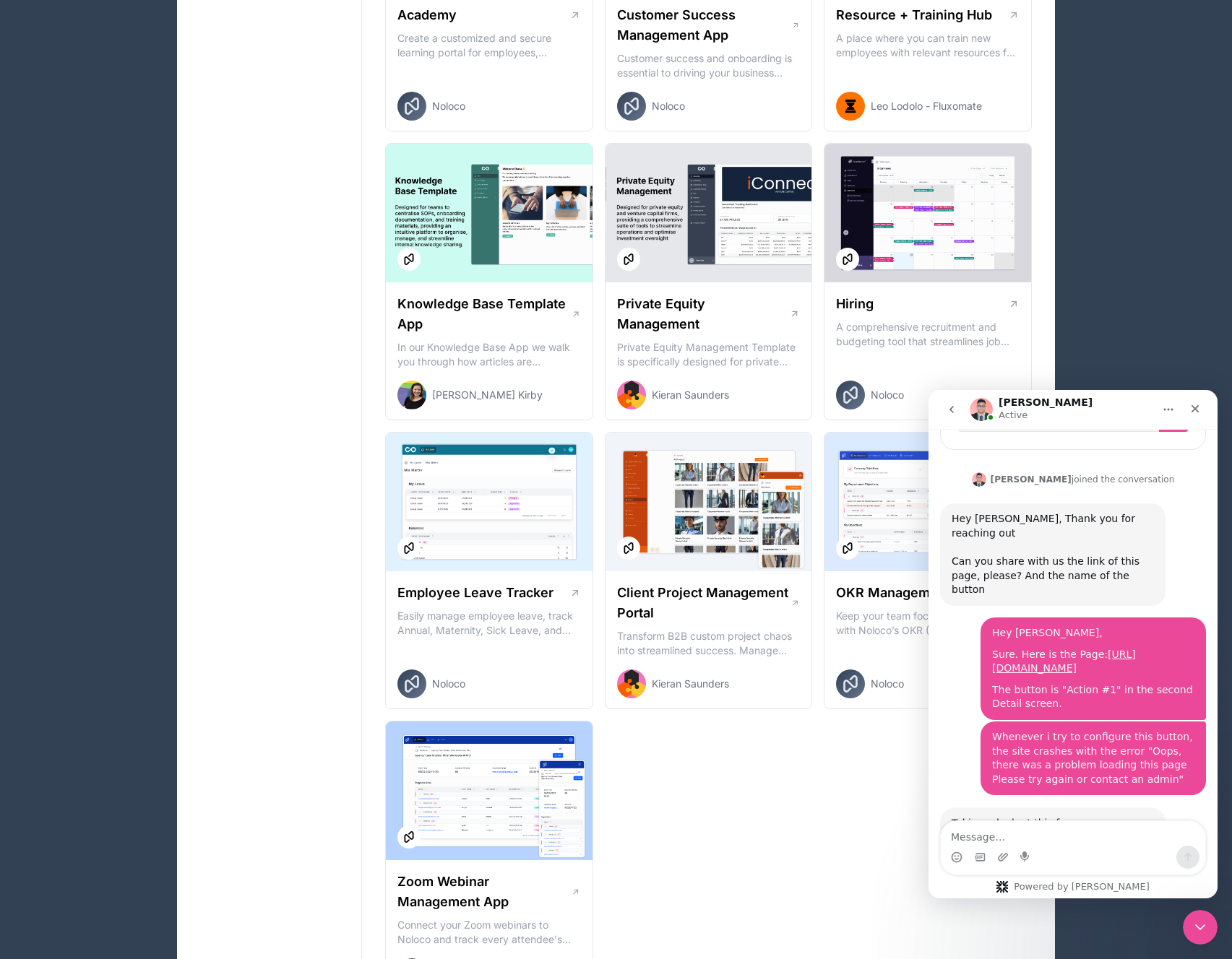
scroll to position [1394, 0]
click at [1101, 816] on div "Taking a look at this for you now, [PERSON_NAME]" at bounding box center [1053, 830] width 203 height 28
click at [1088, 821] on textarea "Message…" at bounding box center [1073, 833] width 264 height 24
type textarea "Thanks!"
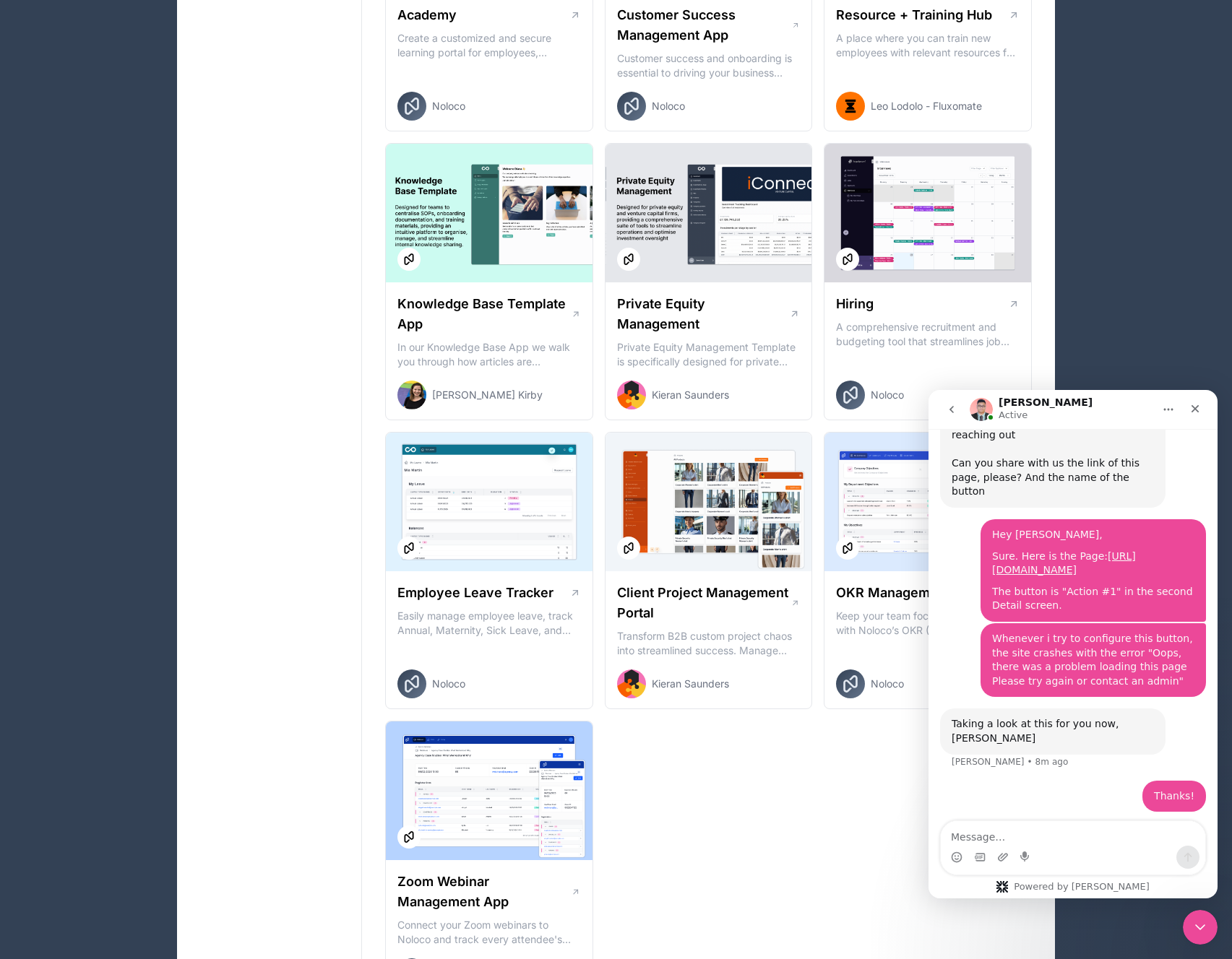
scroll to position [1523, 0]
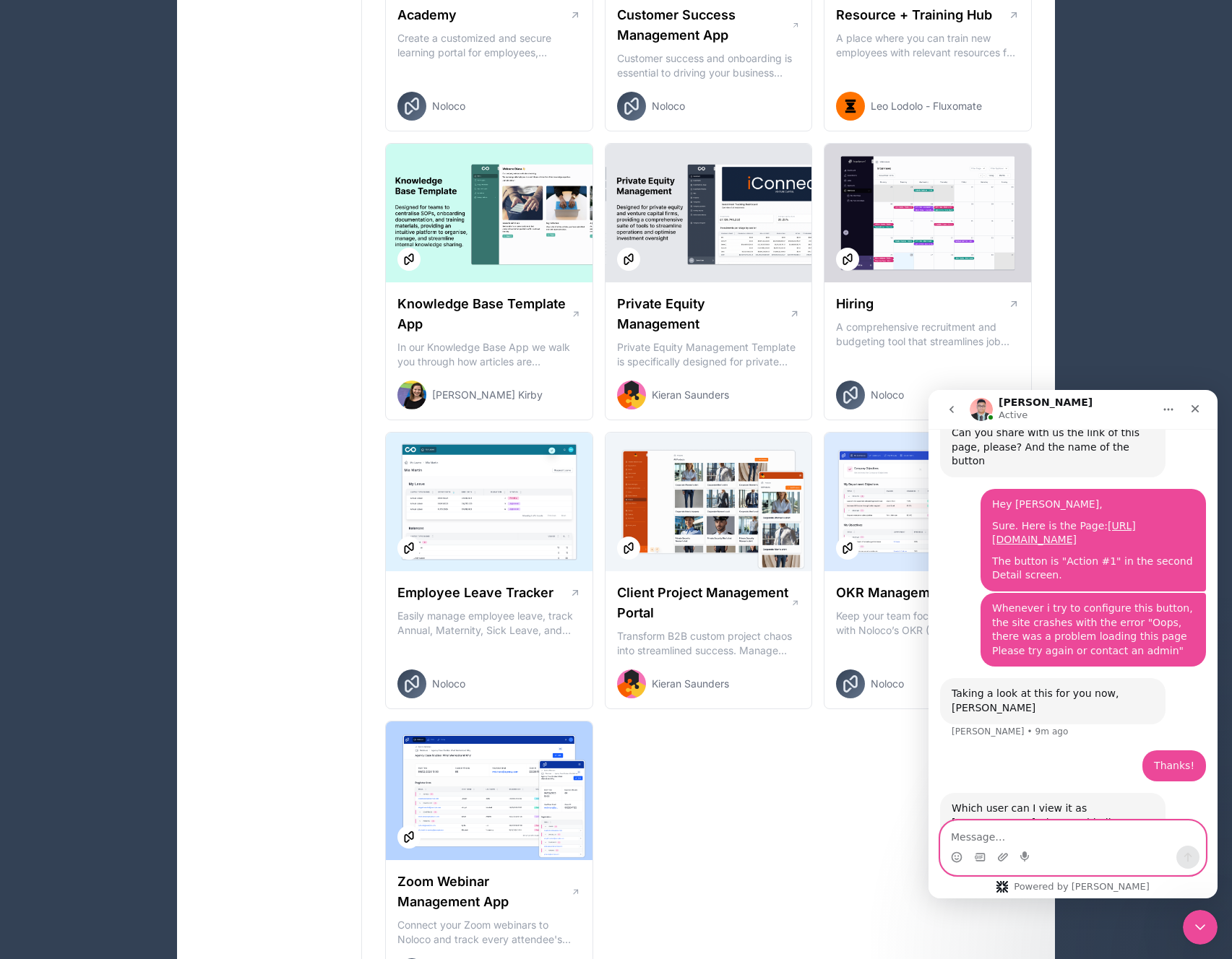
click at [995, 837] on textarea "Message…" at bounding box center [1073, 833] width 264 height 24
click at [1066, 825] on textarea "Message…" at bounding box center [1073, 833] width 264 height 24
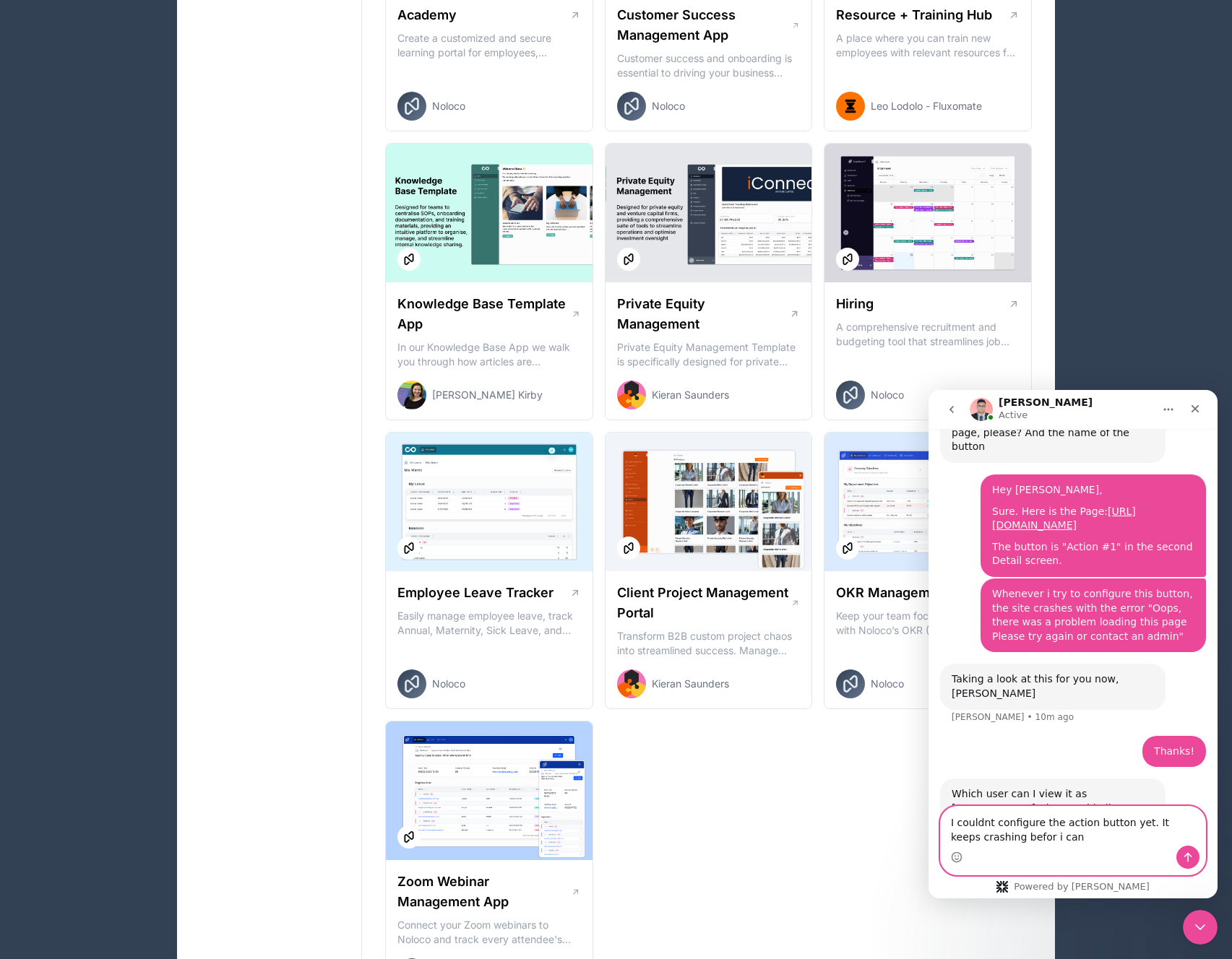
type textarea "I couldnt configure the action button yet. It keeps crashing befor i can."
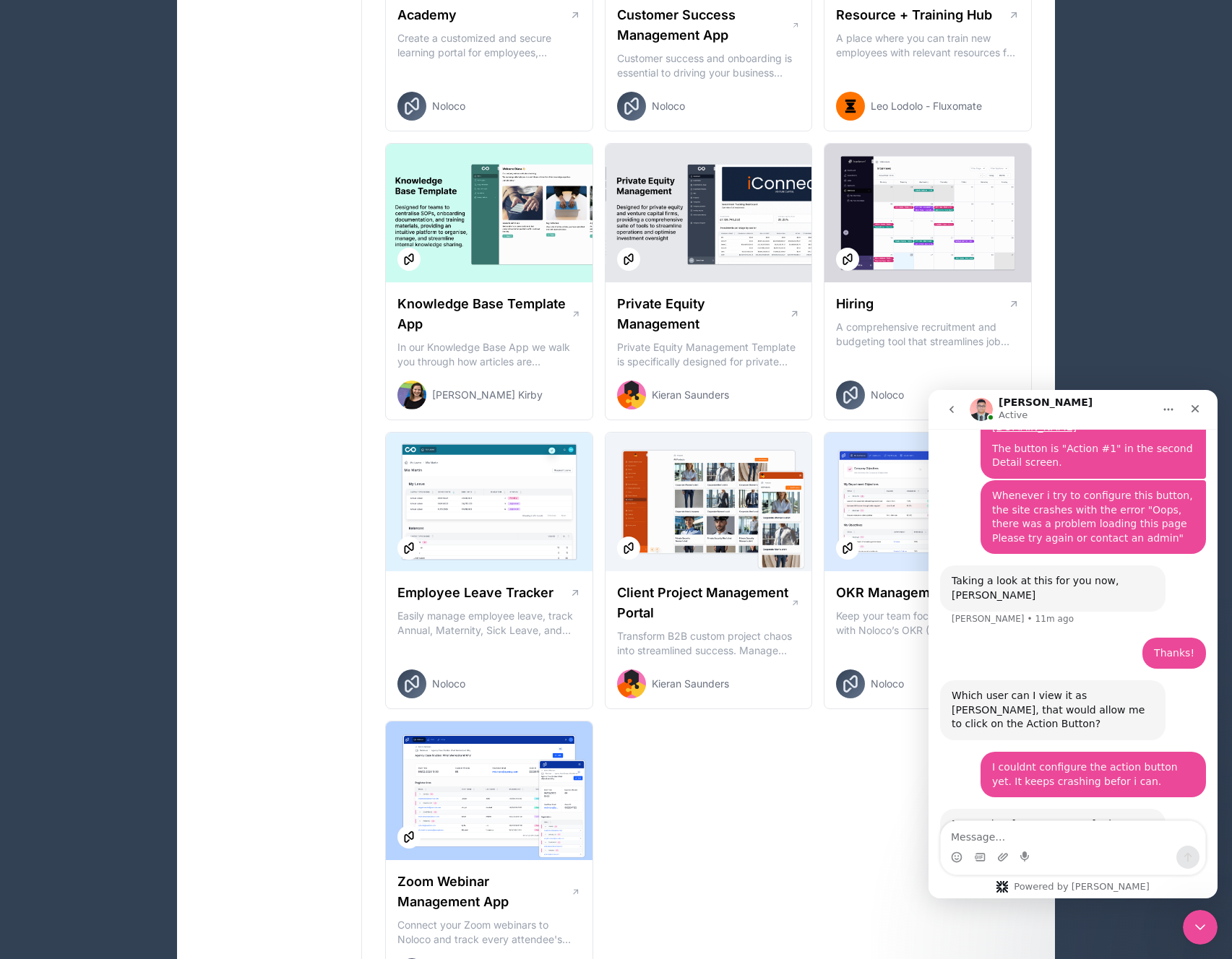
scroll to position [1680, 0]
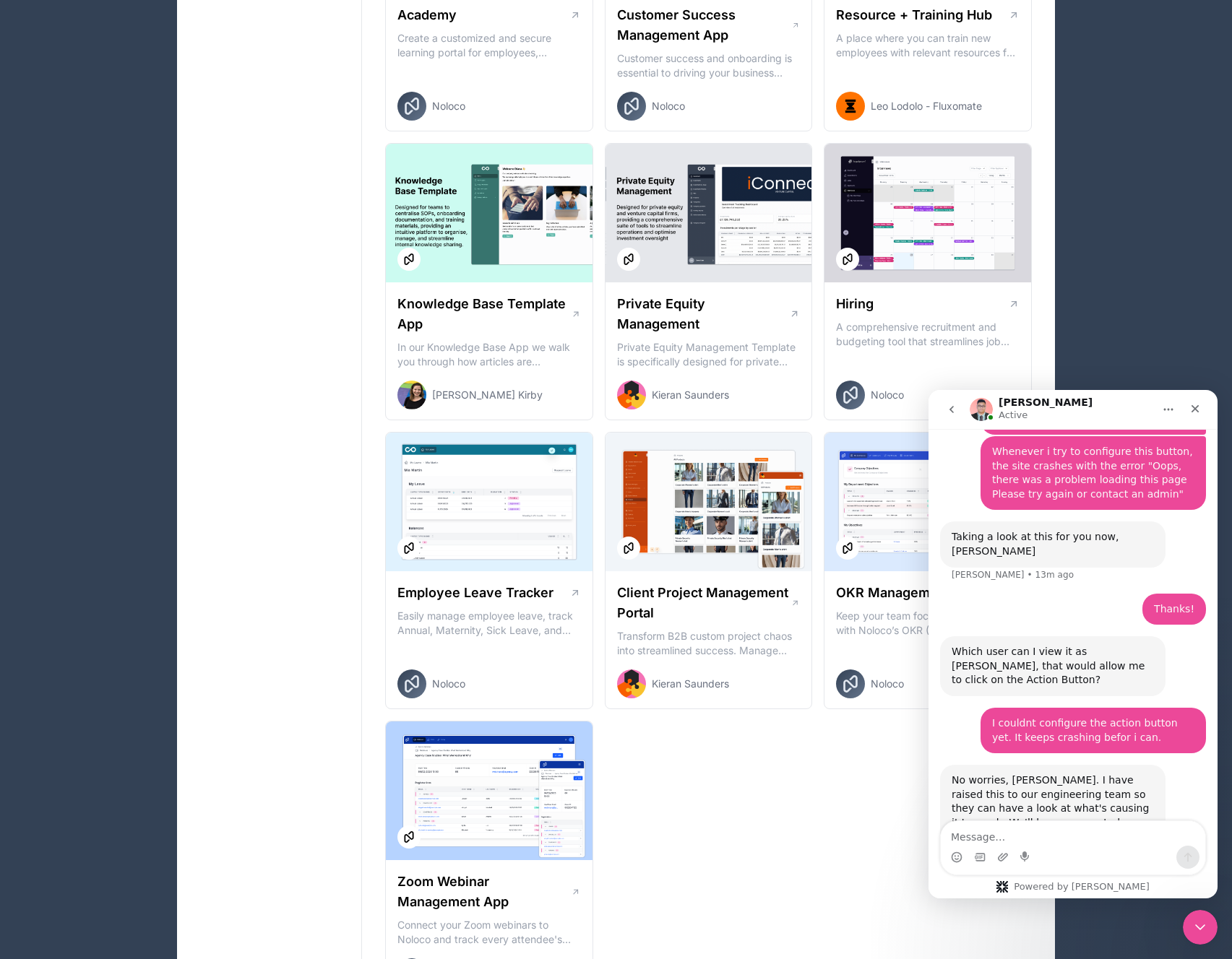
click at [1085, 773] on div "No worries, [PERSON_NAME]. I have raised this to our engineering team so they c…" at bounding box center [1053, 808] width 203 height 71
click at [1054, 833] on textarea "Message…" at bounding box center [1073, 833] width 264 height 24
type textarea "Thnaks"
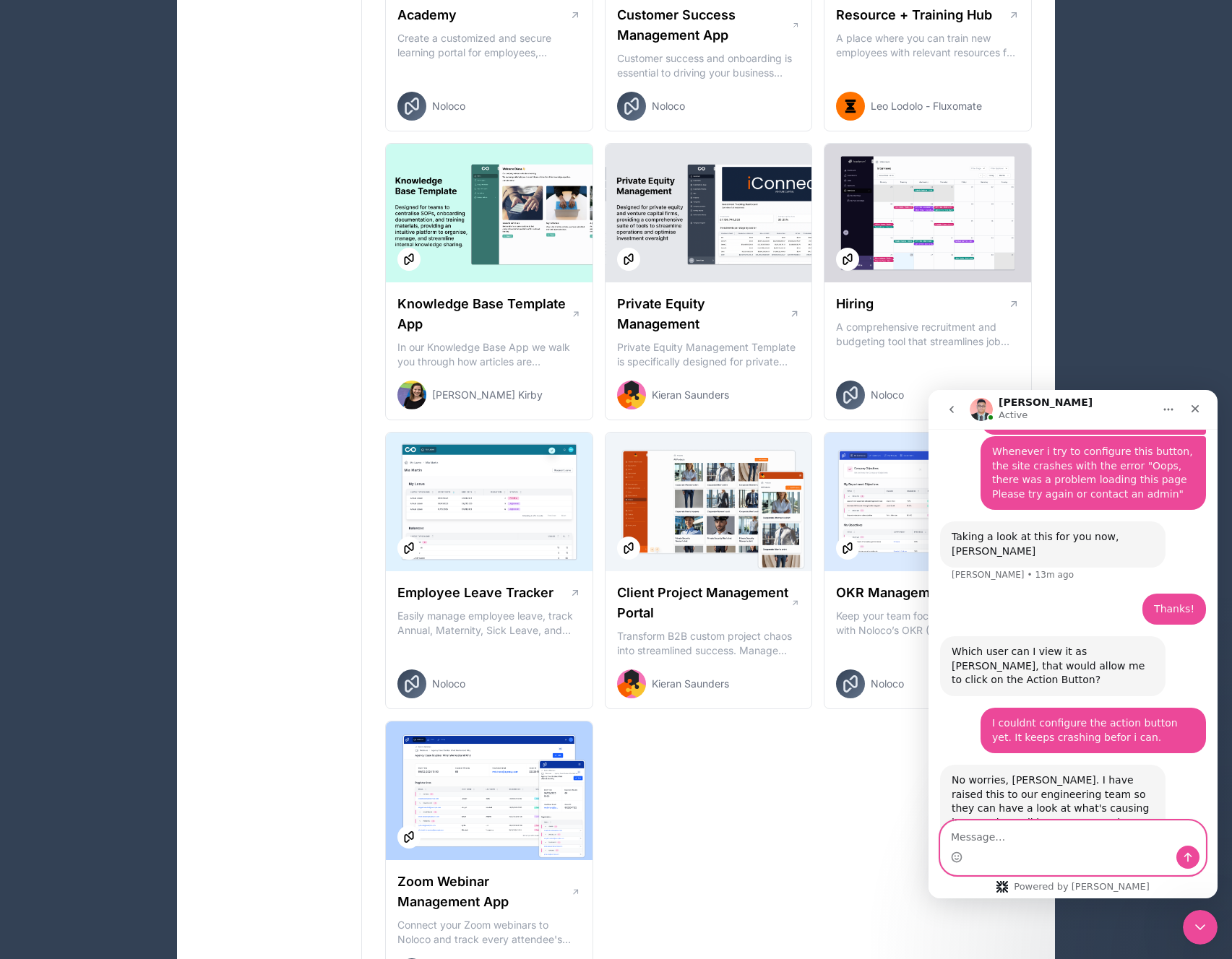
scroll to position [1723, 0]
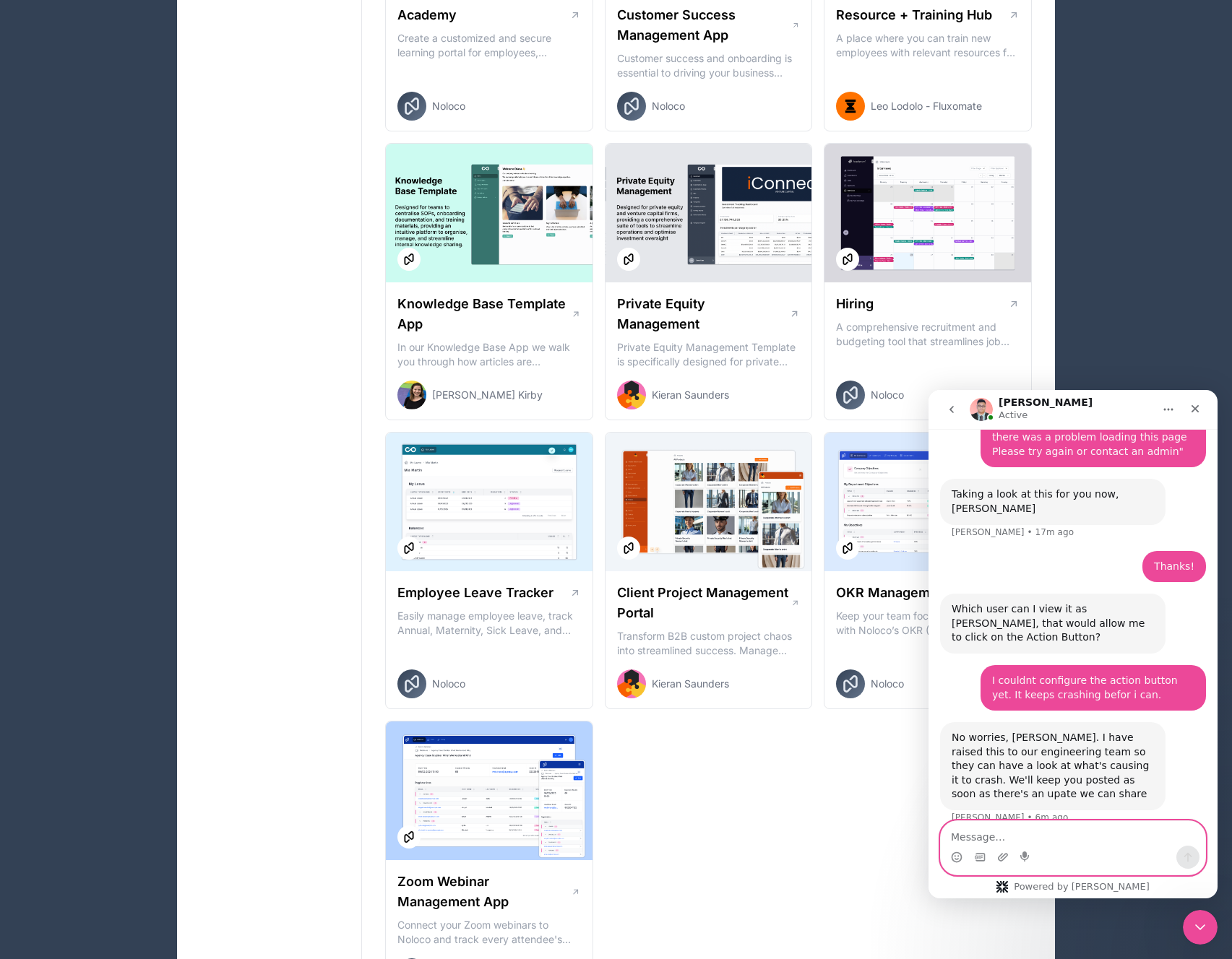
click at [1113, 825] on textarea "Message…" at bounding box center [1073, 833] width 264 height 24
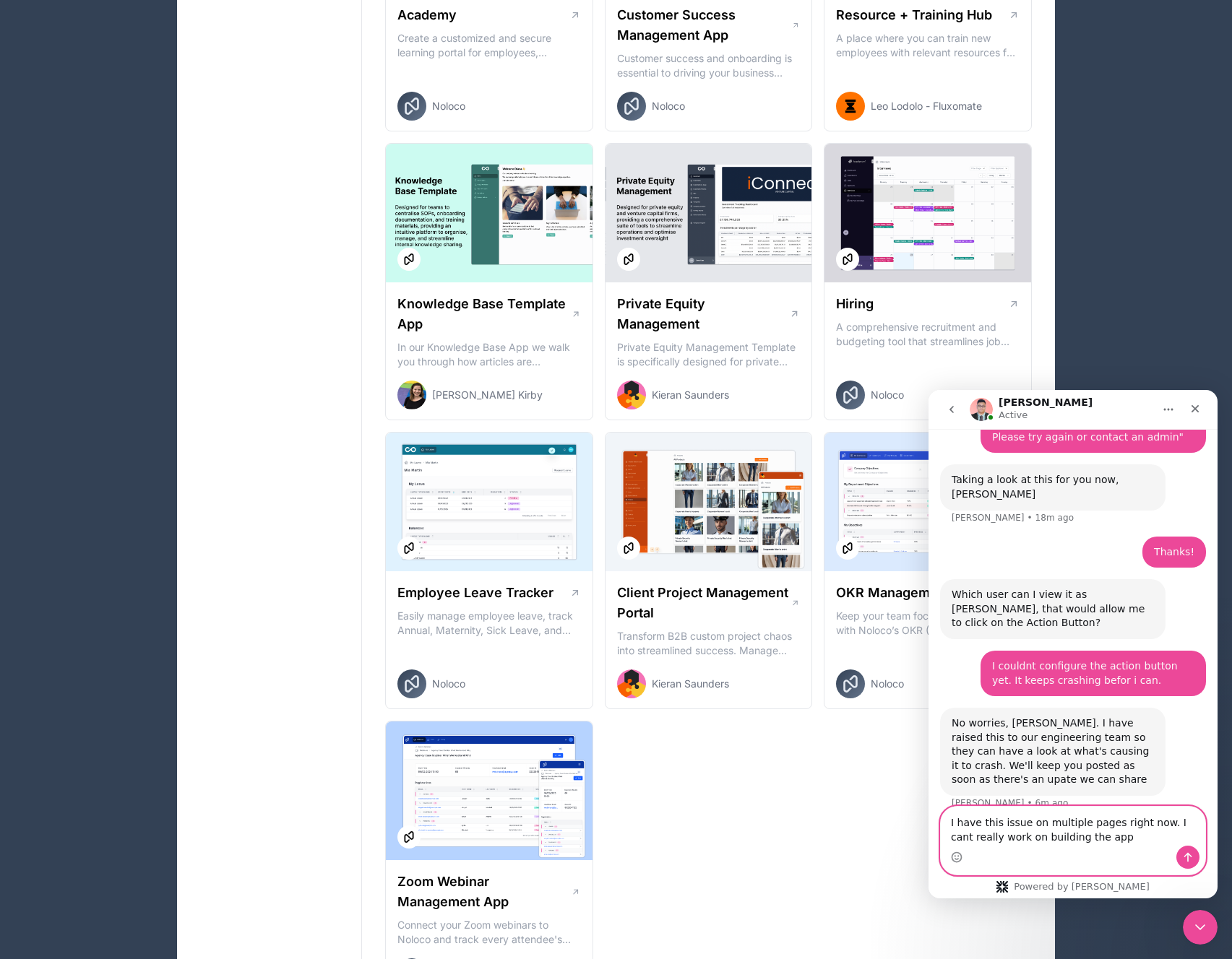
type textarea "I have this issue on multiple pages right now. I cant really work on building t…"
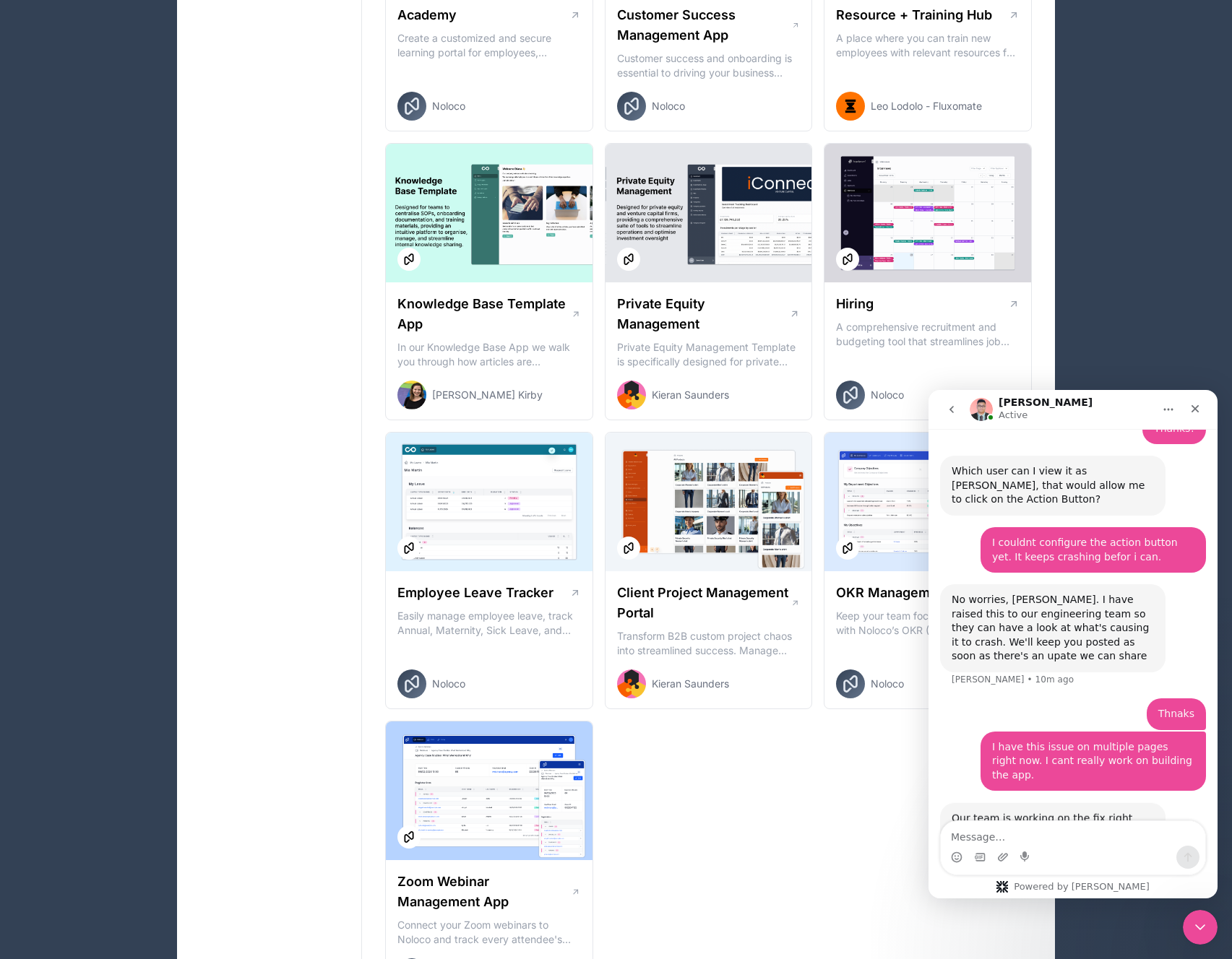
scroll to position [1870, 0]
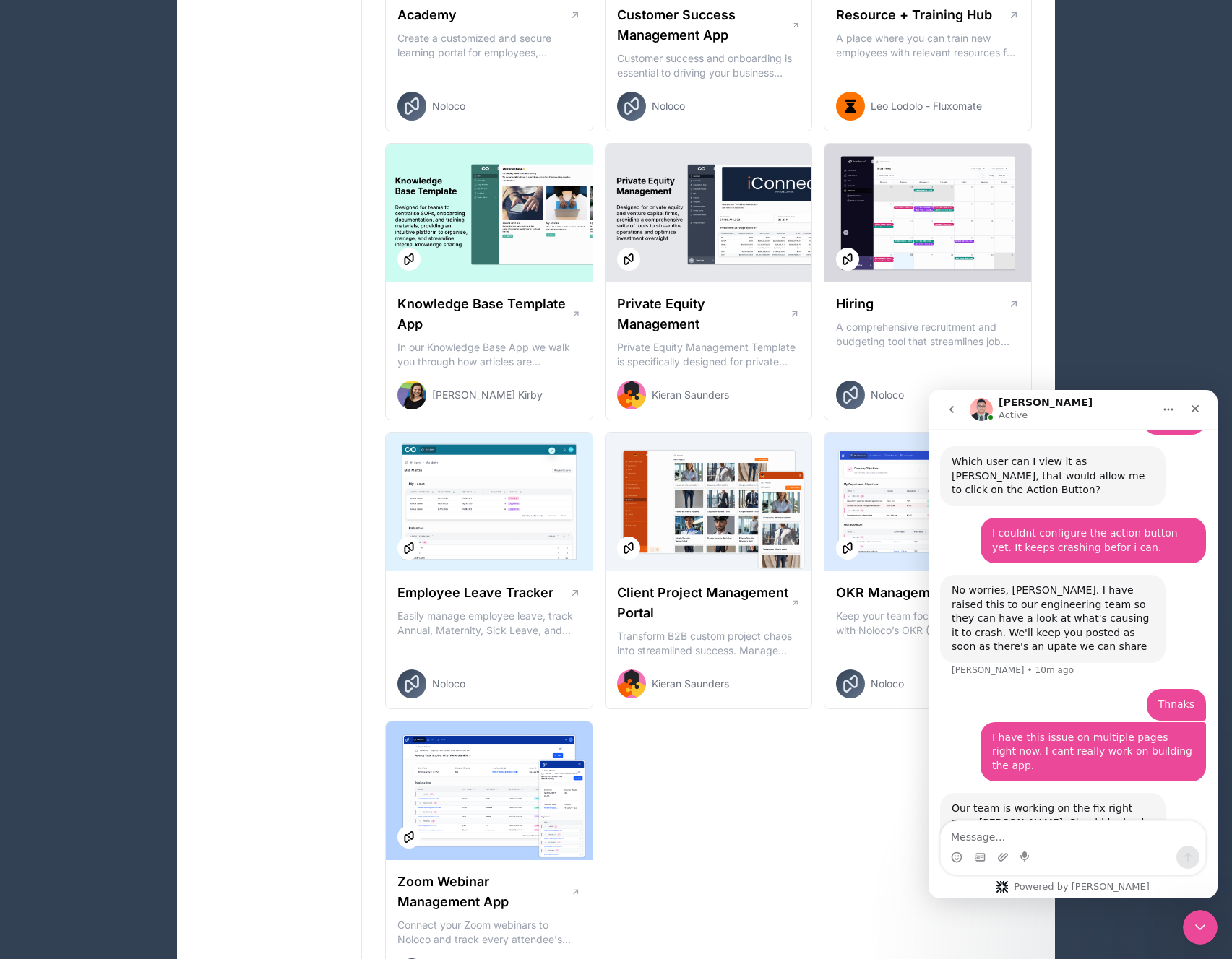
click at [1110, 802] on div "Our team is working on the fix right now, [PERSON_NAME]. Should be back up pret…" at bounding box center [1053, 829] width 203 height 56
click at [1073, 831] on textarea "Message…" at bounding box center [1073, 833] width 264 height 24
type textarea "Thank you!"
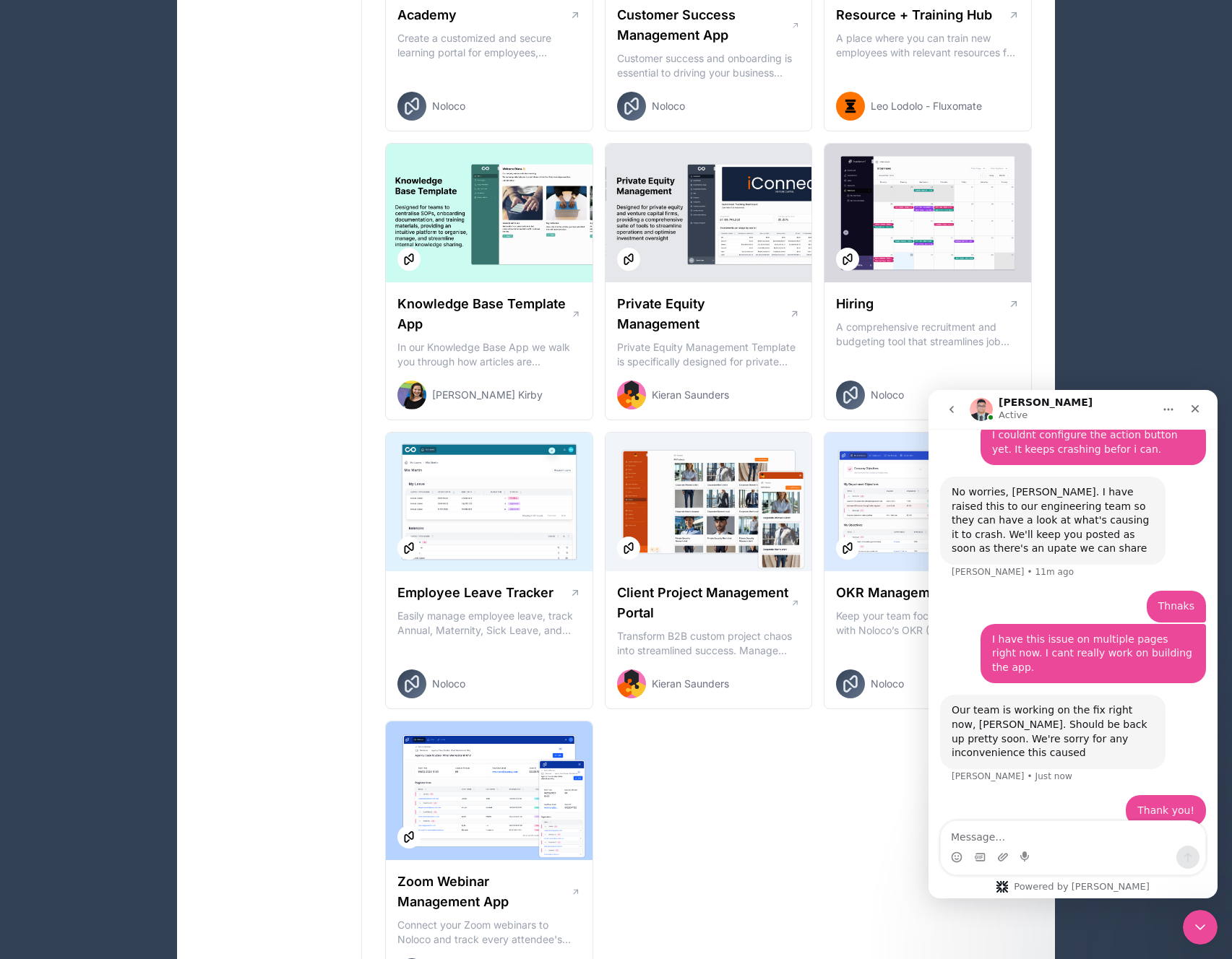
scroll to position [2013, 0]
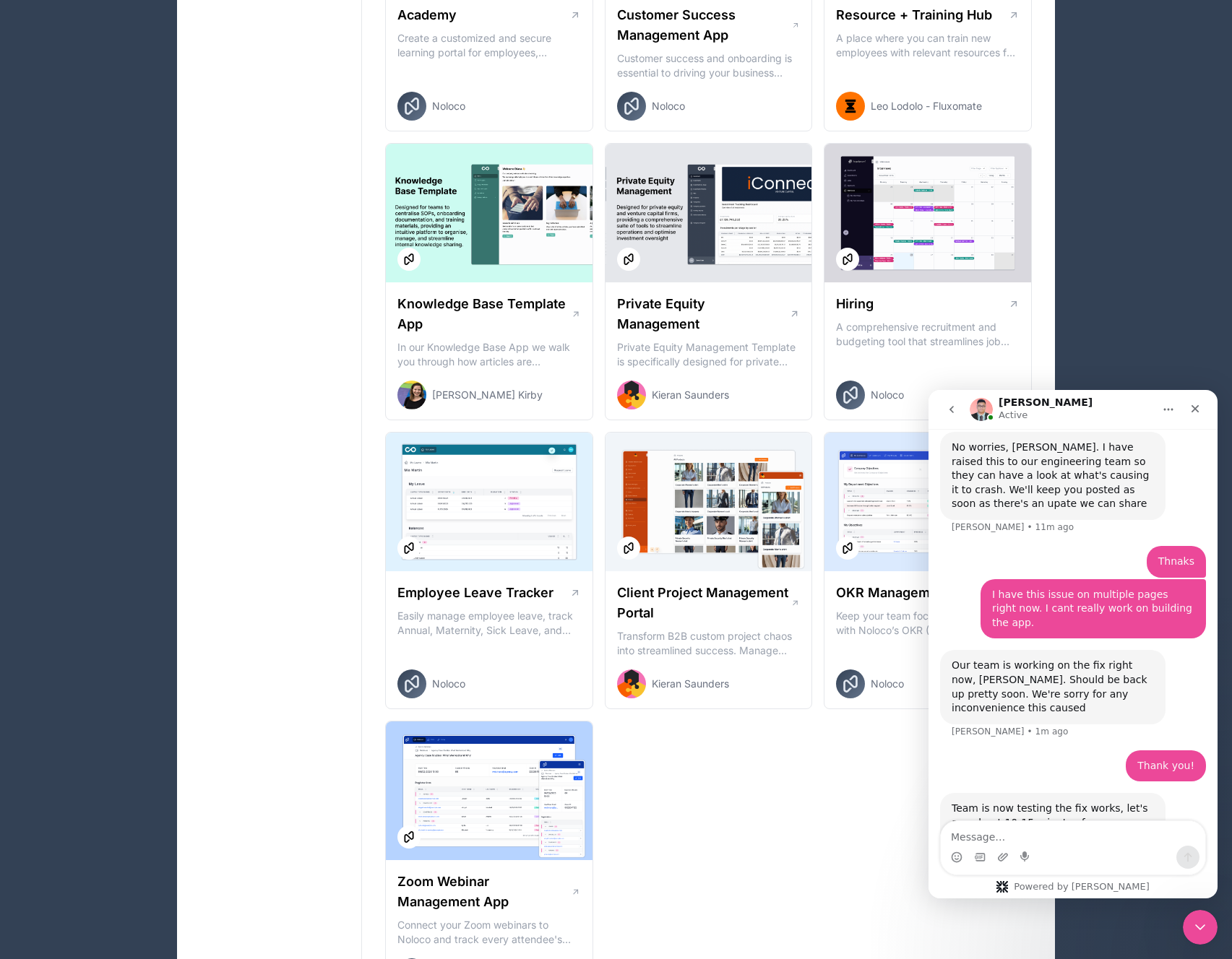
click at [1065, 802] on div "Team is now testing the fix works, let's say about 10-15 minutes from now, this…" at bounding box center [1053, 837] width 203 height 71
click at [1102, 831] on textarea "Message…" at bounding box center [1073, 833] width 264 height 24
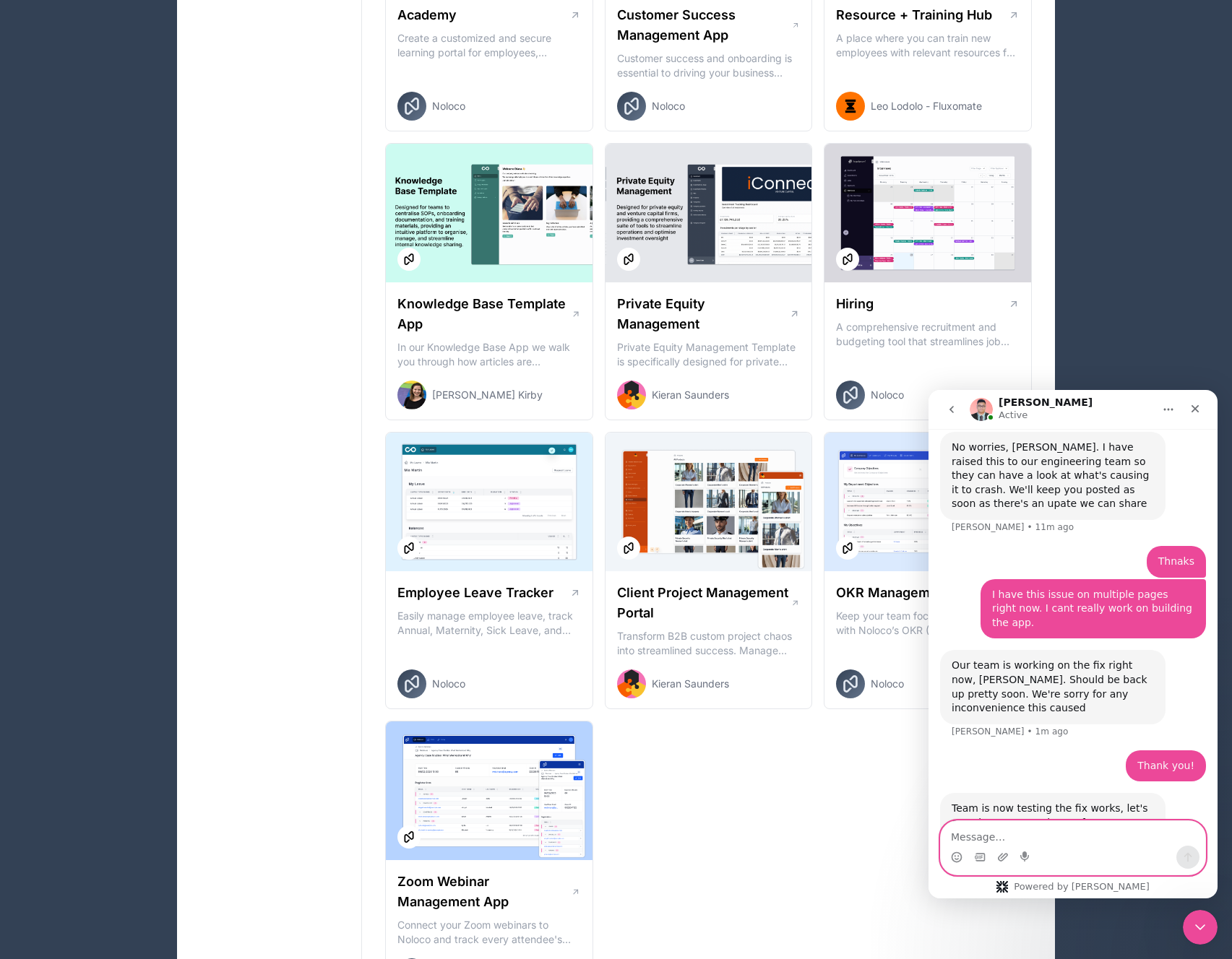
type textarea "T"
type textarea "Perfect, that would be great! :)"
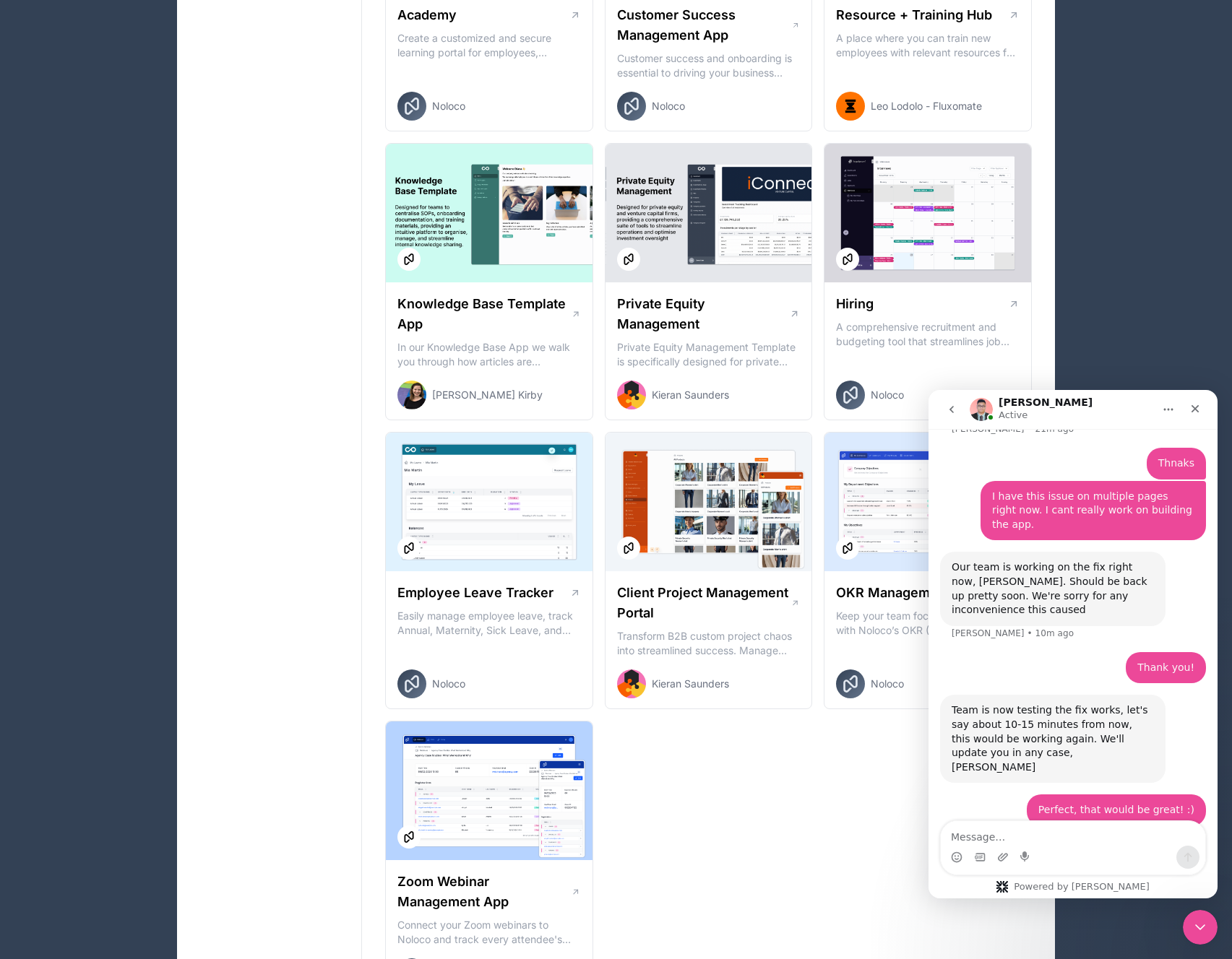
scroll to position [2127, 0]
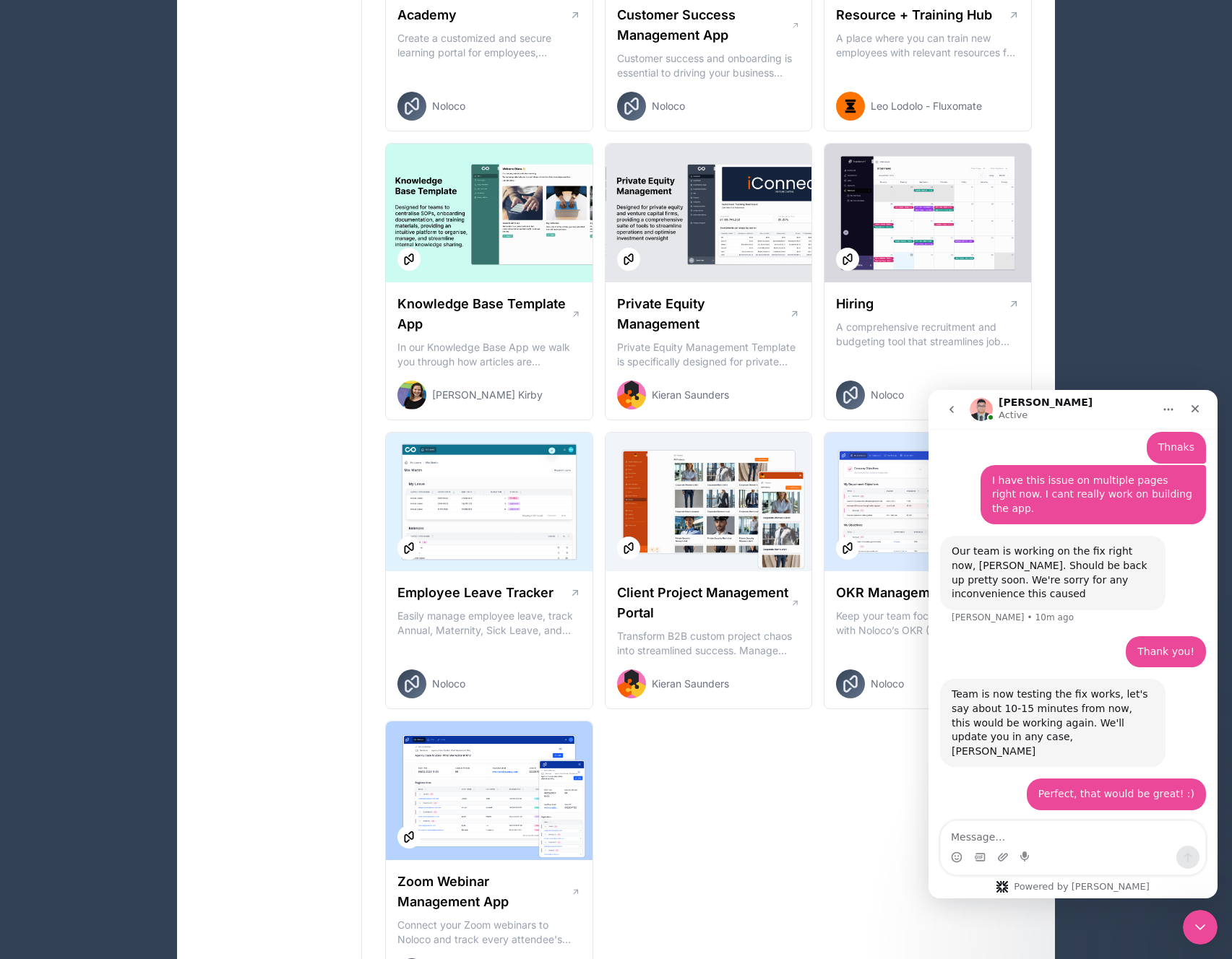
click at [1023, 831] on div "We're just now waiting for the fix to fully roll out, [PERSON_NAME]. As soon as…" at bounding box center [1053, 859] width 203 height 56
click at [1043, 831] on textarea "Message…" at bounding box center [1073, 833] width 264 height 24
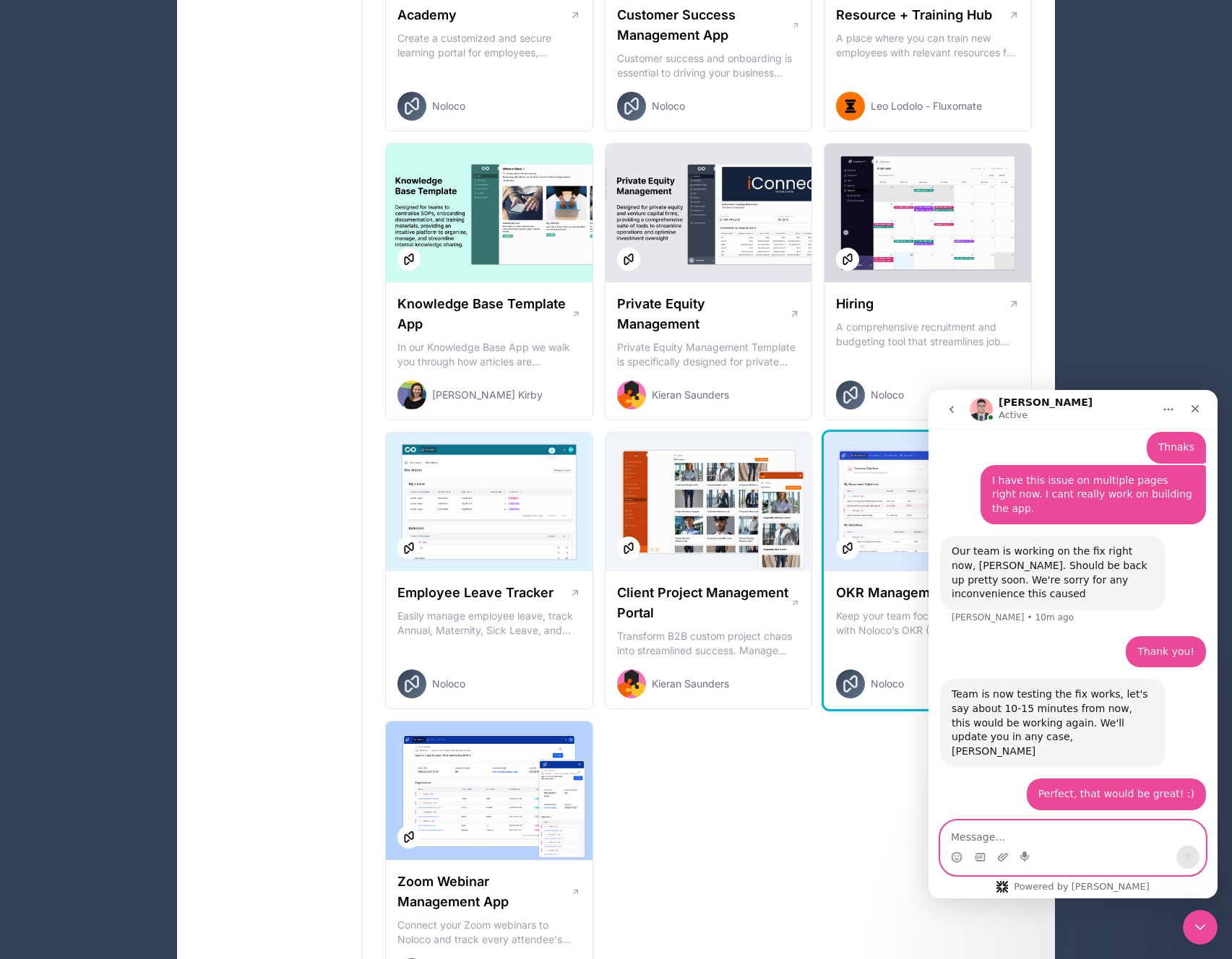
type textarea "✅"
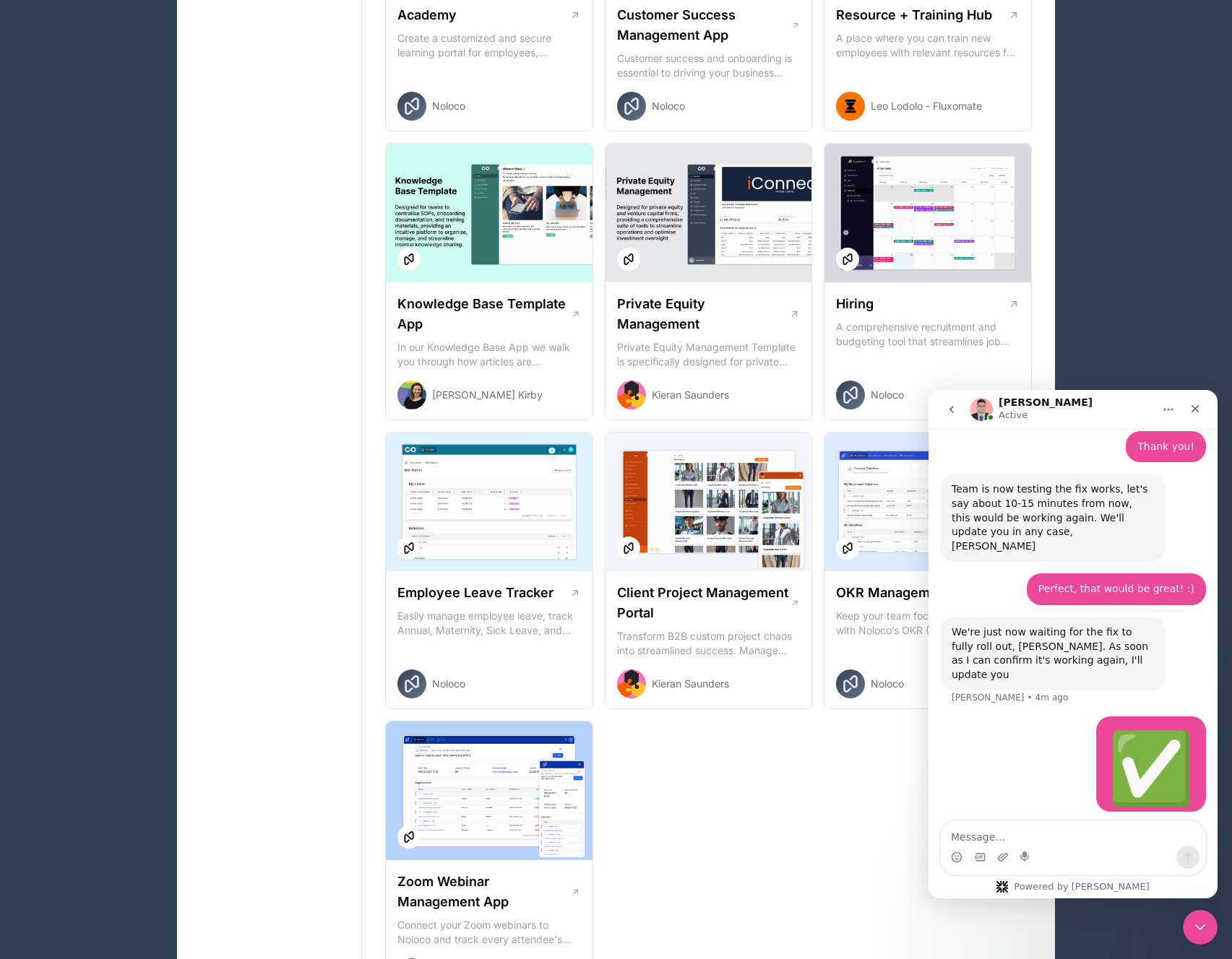
scroll to position [2377, 0]
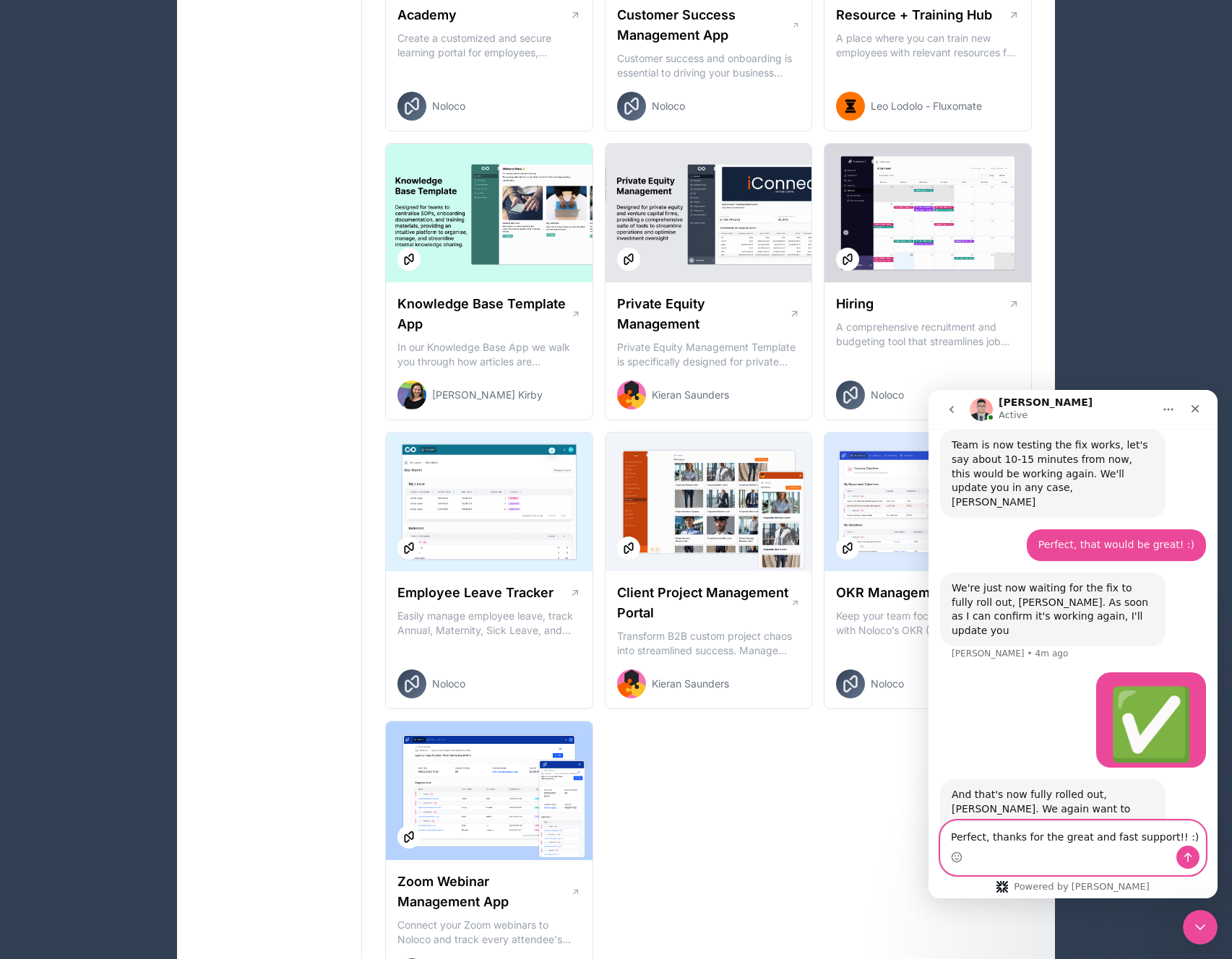
type textarea "Perfect, thanks for the great and fast support!! :)"
